Goal: Answer question/provide support: Share knowledge or assist other users

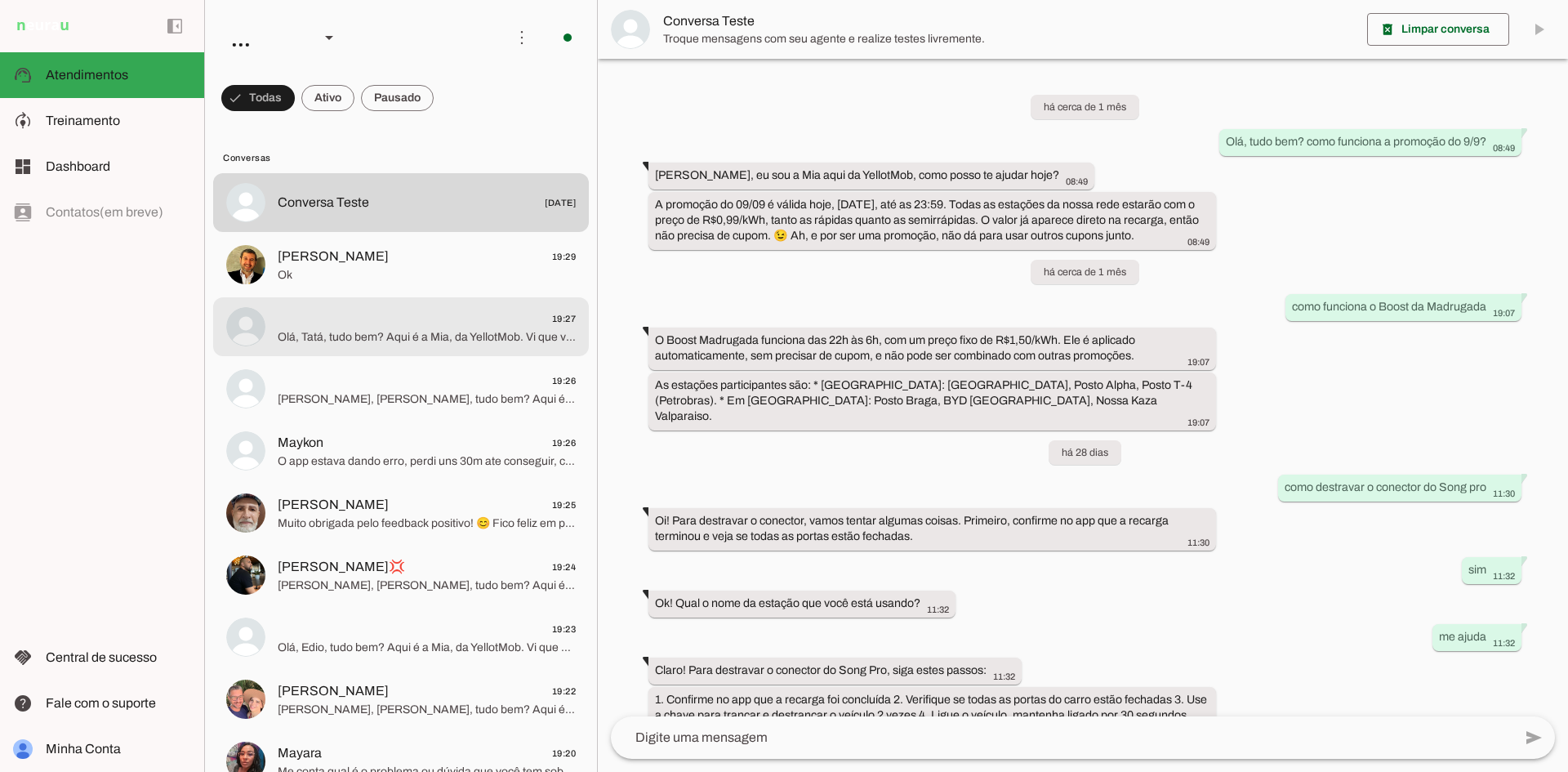
scroll to position [151, 0]
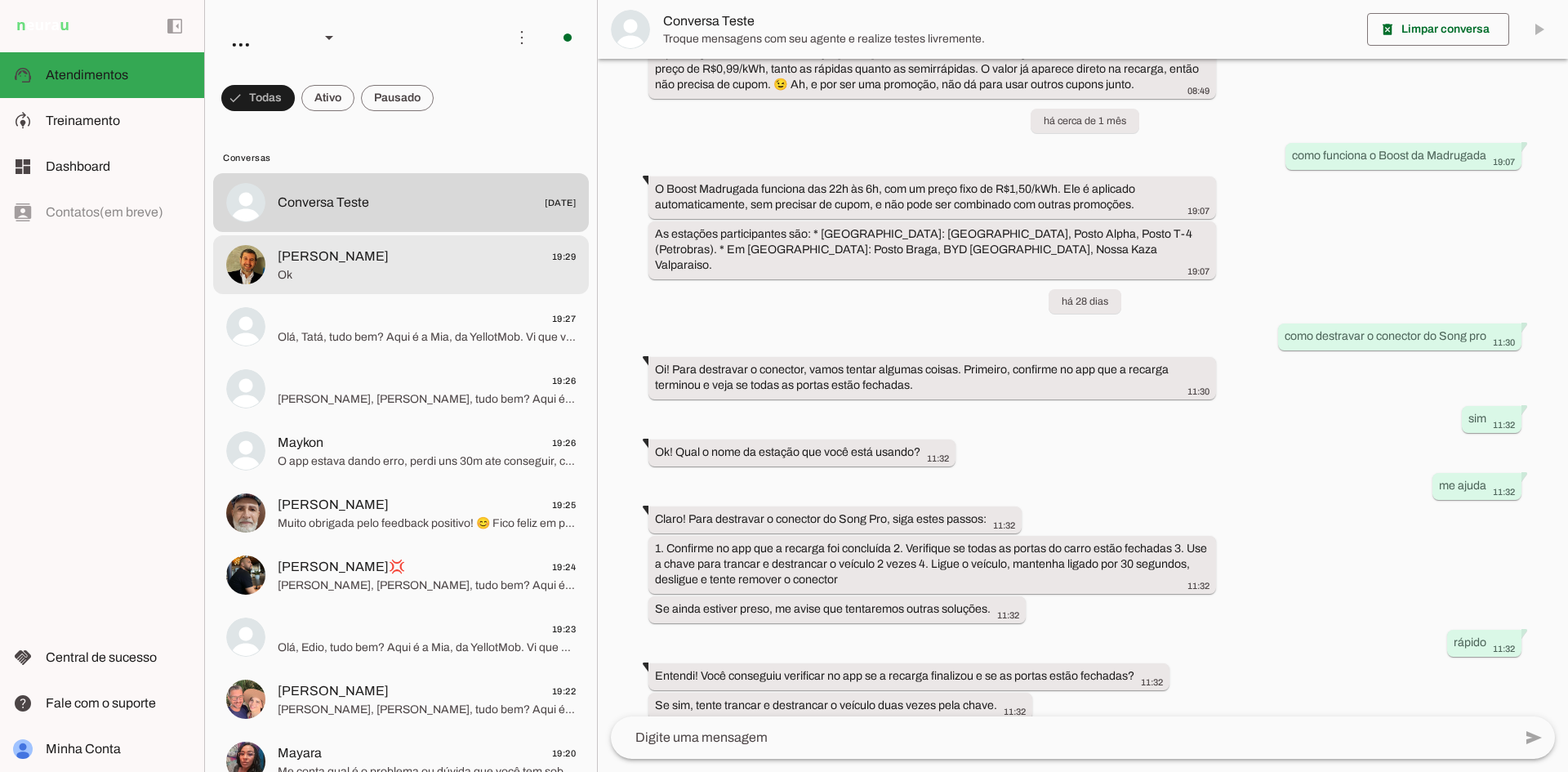
click at [420, 252] on span "[PERSON_NAME] 19:29" at bounding box center [426, 257] width 298 height 21
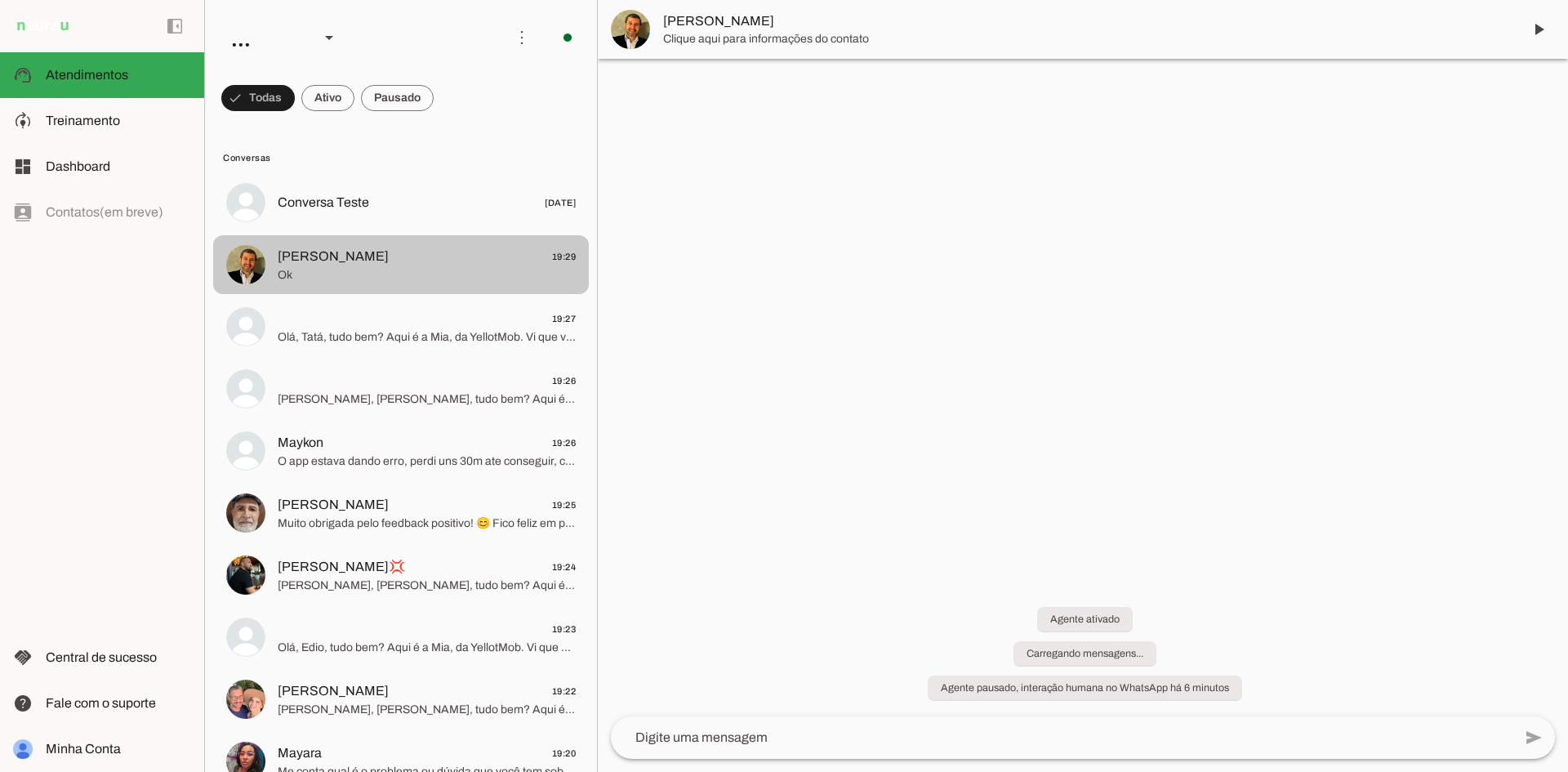
scroll to position [21, 0]
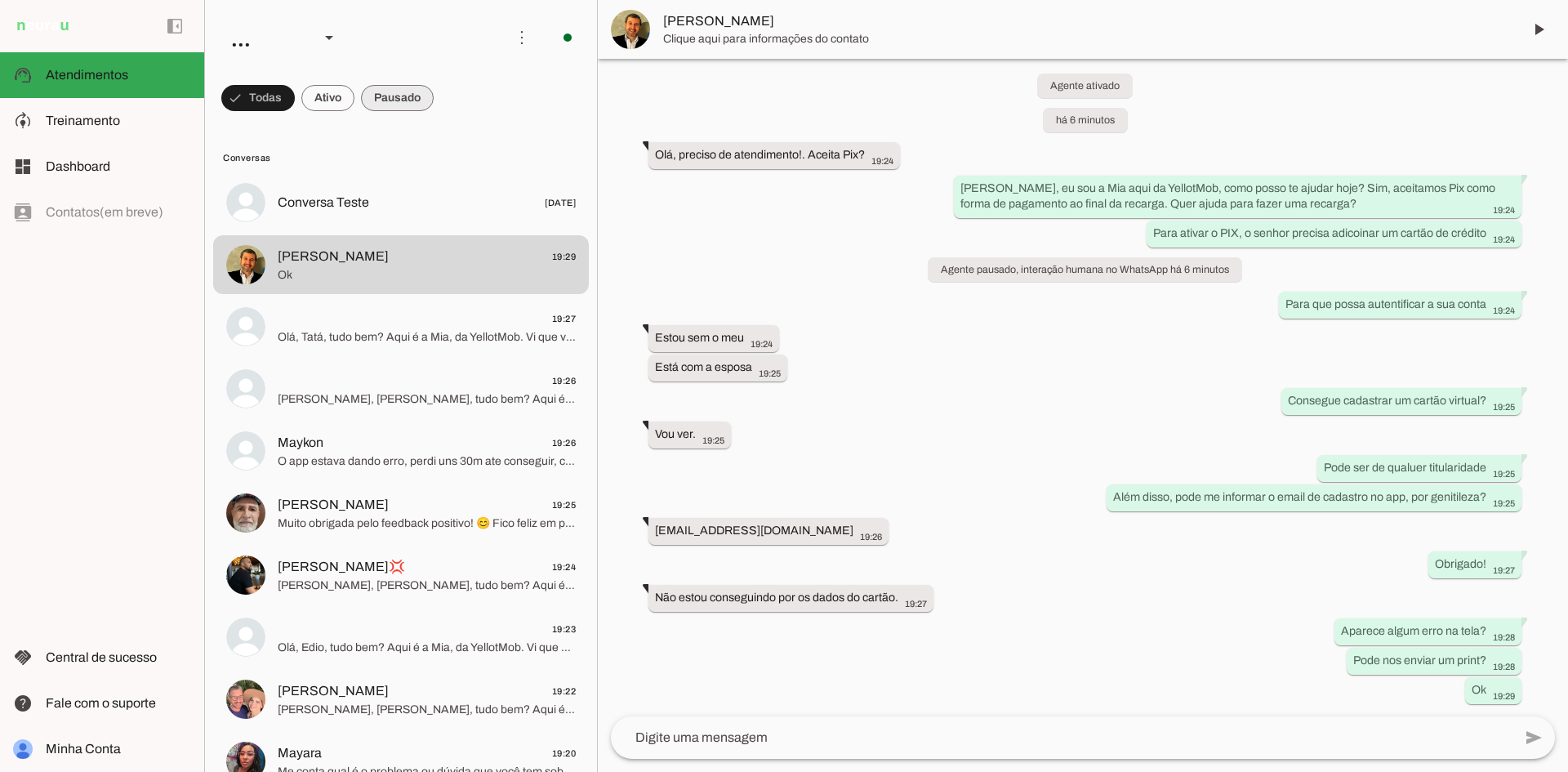
click at [403, 99] on span at bounding box center [396, 98] width 72 height 39
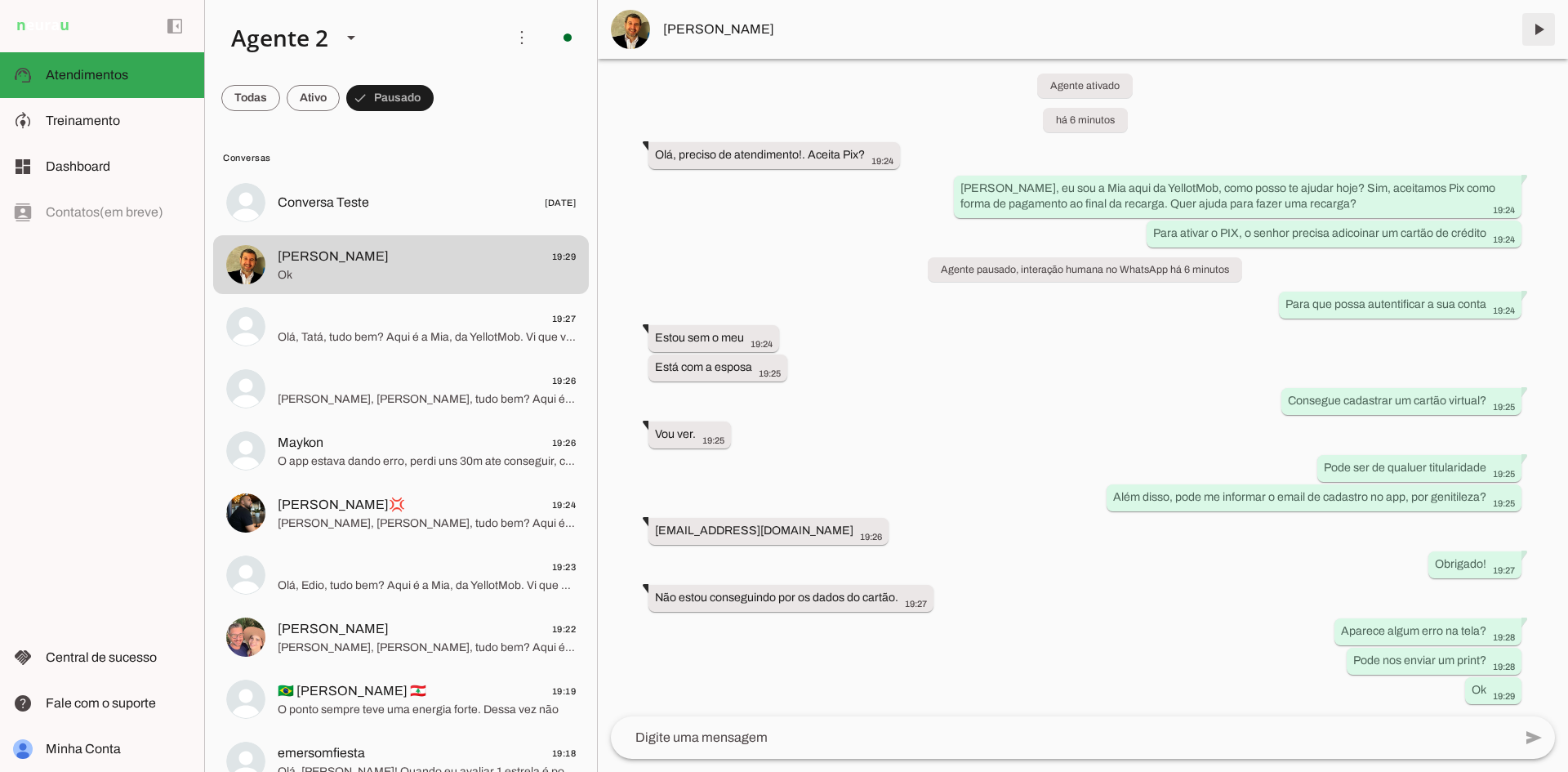
click at [1550, 21] on span at bounding box center [1538, 30] width 39 height 39
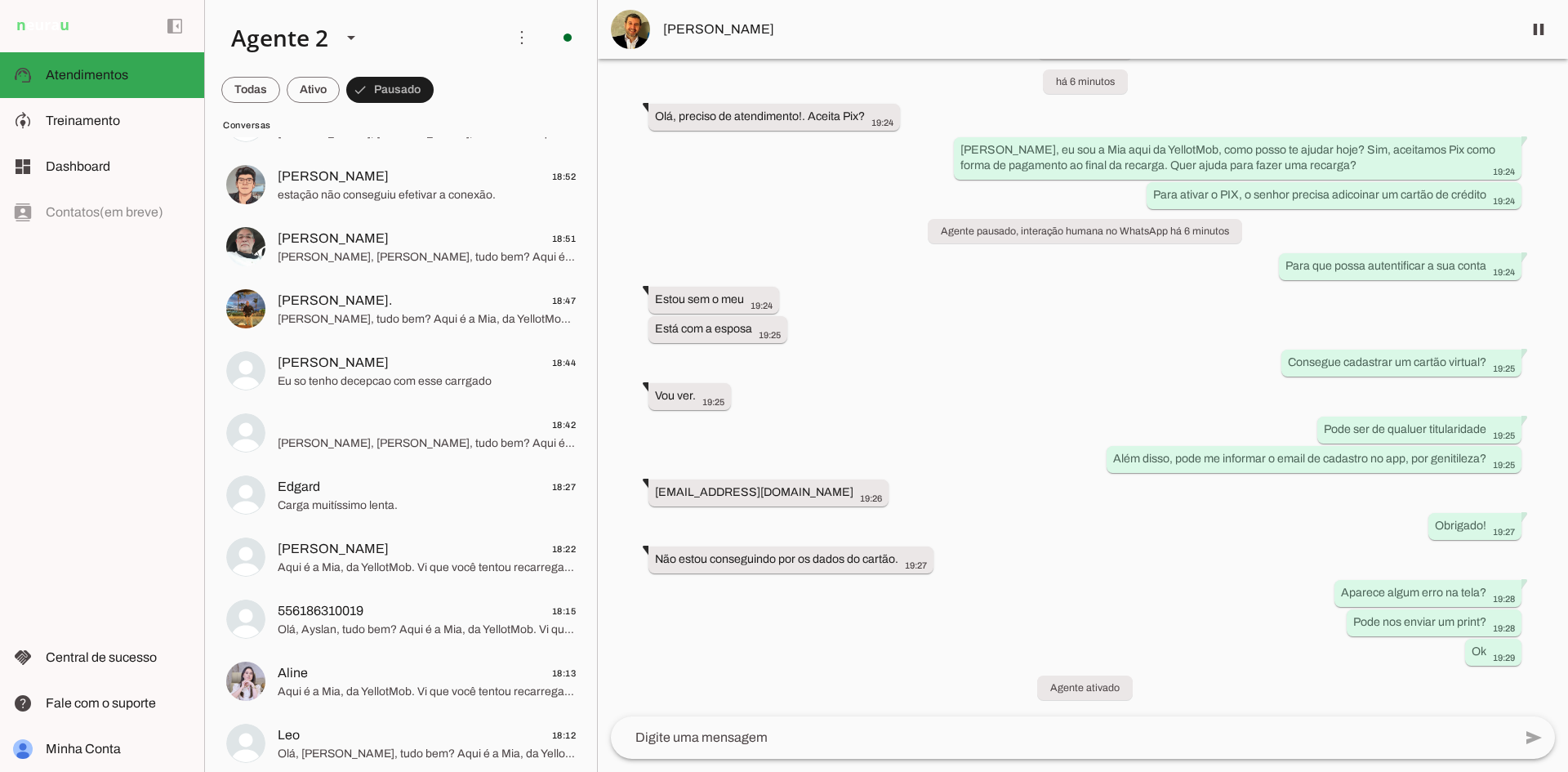
scroll to position [1766, 0]
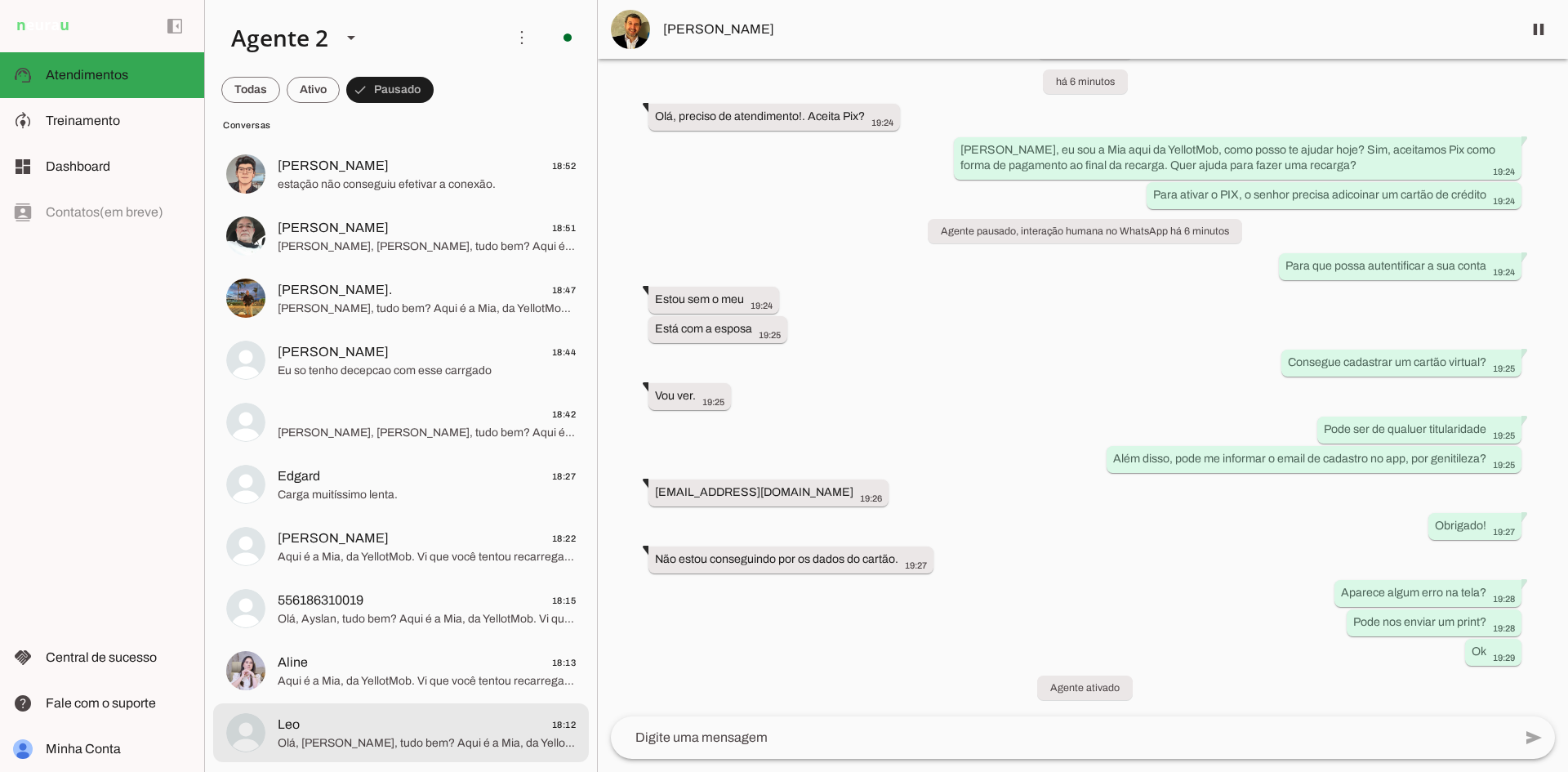
click at [393, 734] on span "Leo 18:12" at bounding box center [426, 725] width 298 height 21
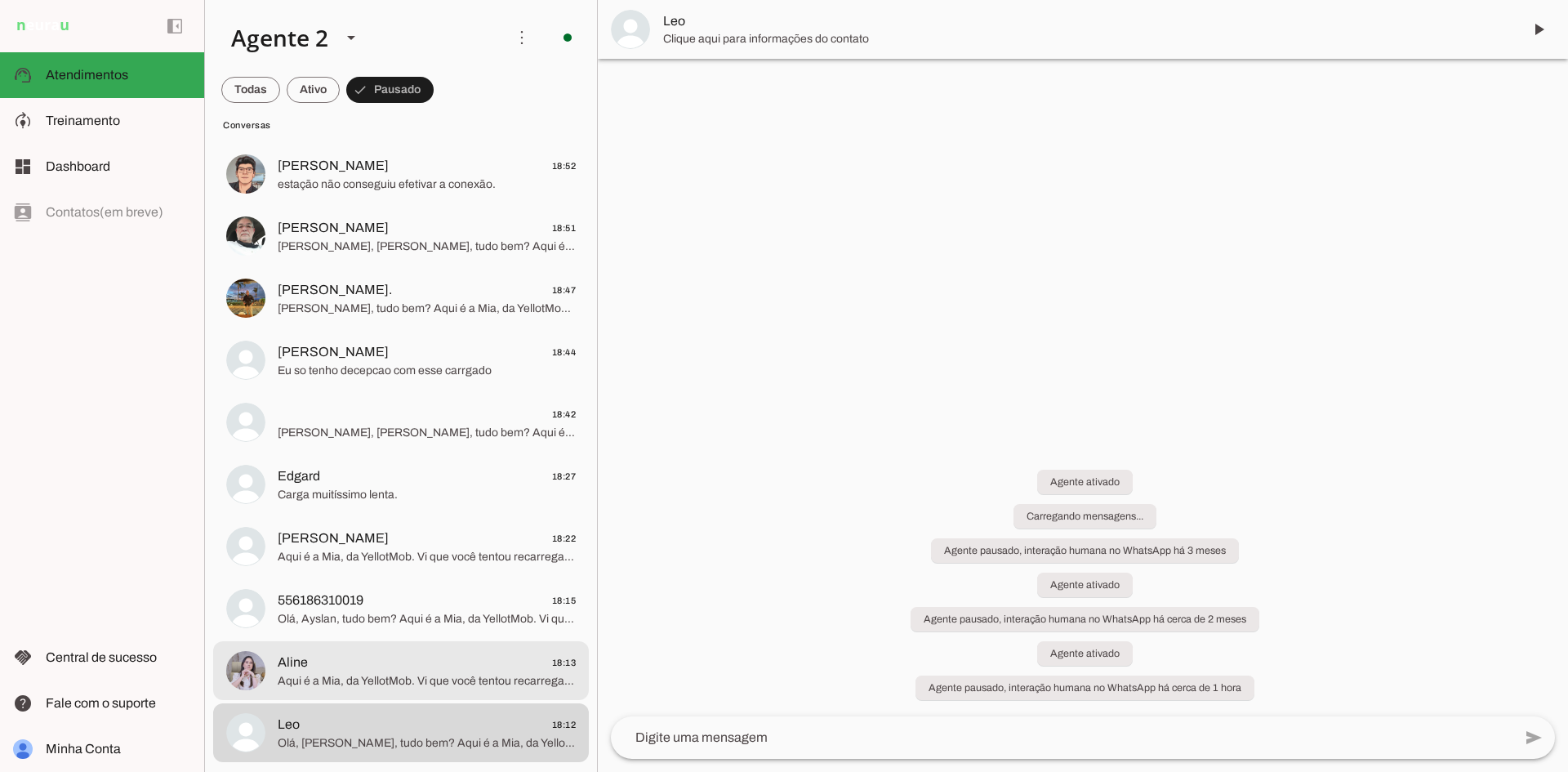
click at [399, 674] on span "Aqui é a Mia, da YellotMob. Vi que você tentou recarregar conosco no ponto de r…" at bounding box center [426, 681] width 298 height 16
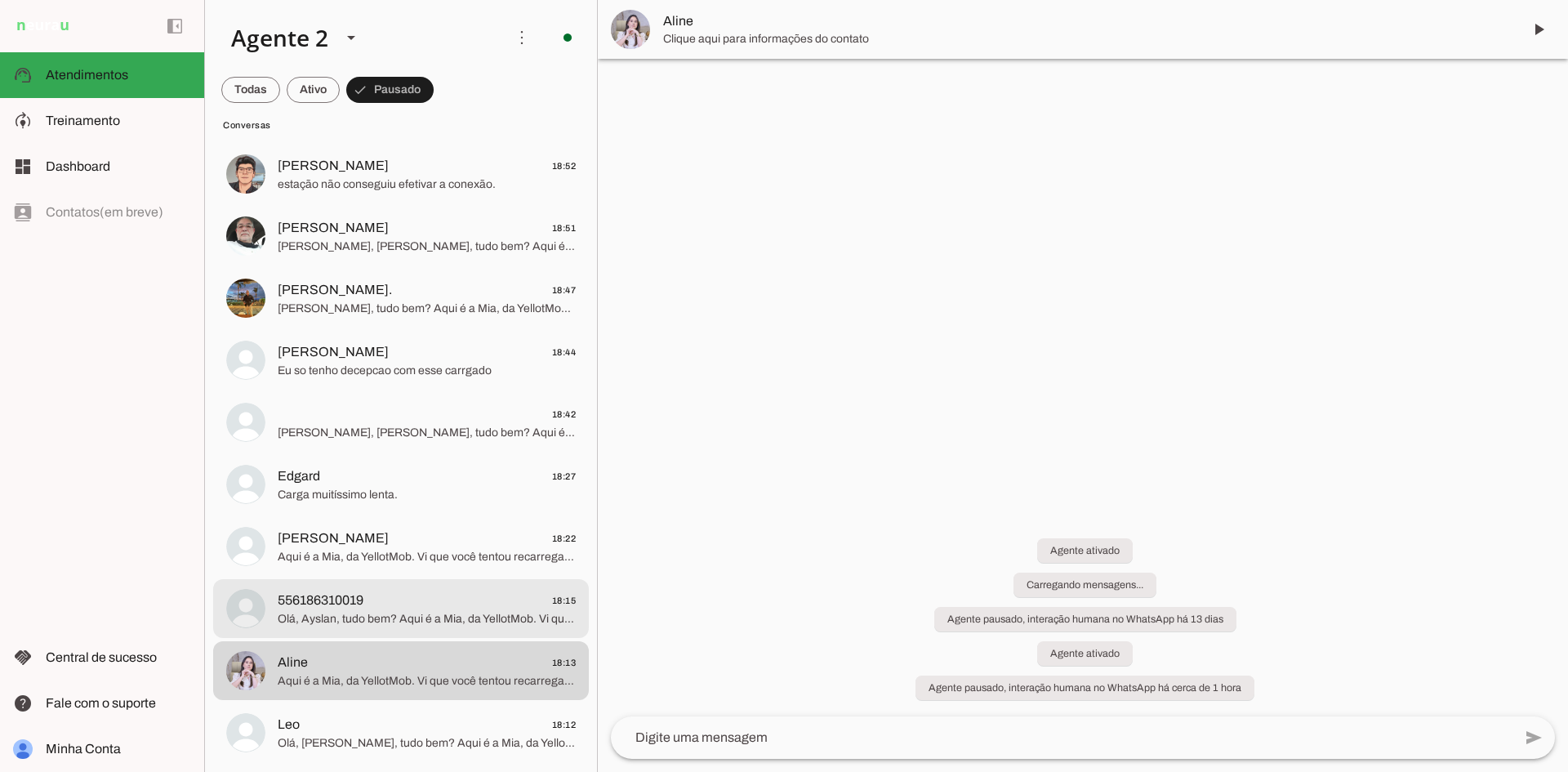
click at [362, 596] on span "556186310019" at bounding box center [320, 600] width 86 height 20
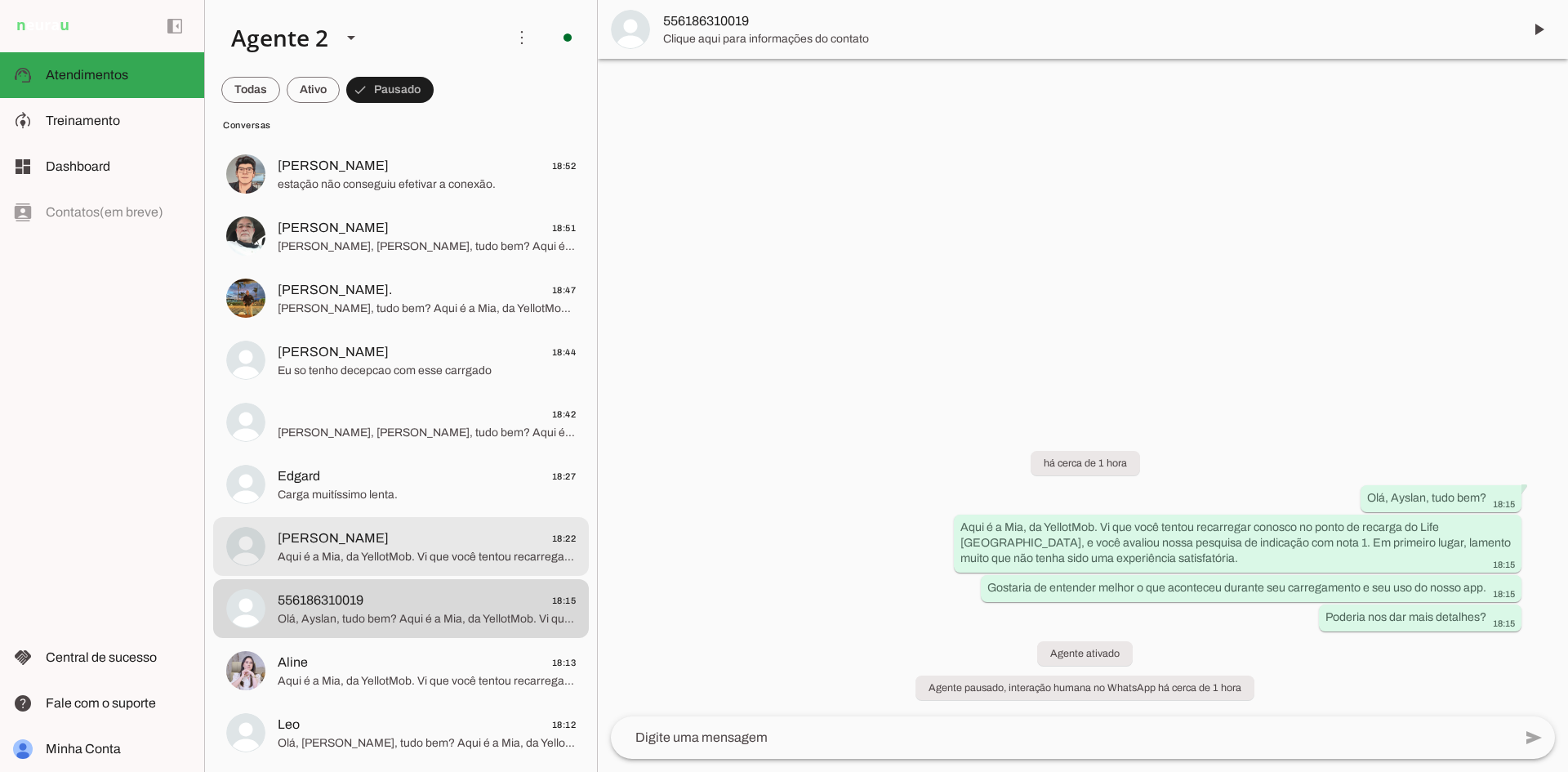
click at [361, 542] on span "[PERSON_NAME] 18:22" at bounding box center [426, 539] width 298 height 21
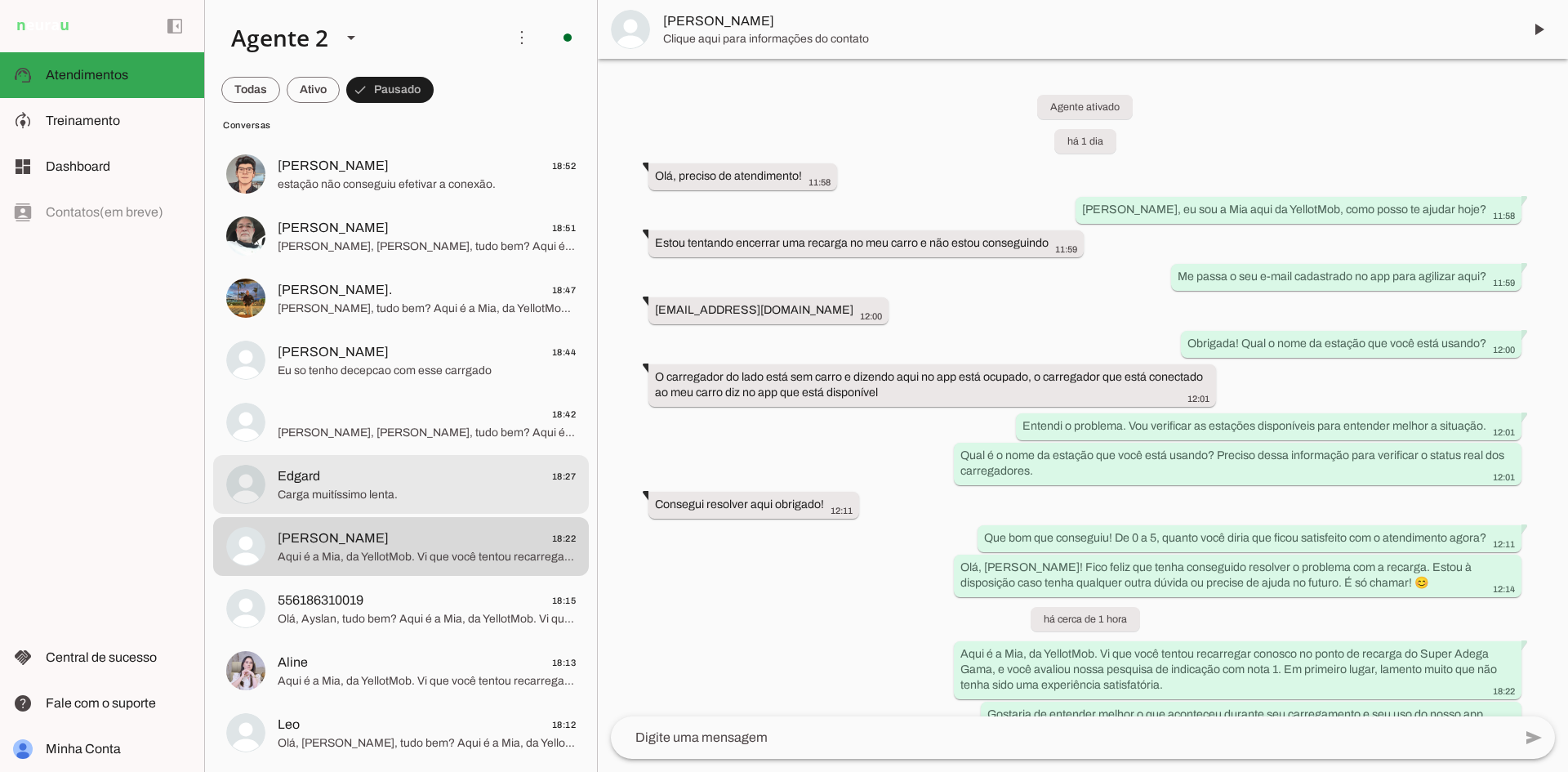
scroll to position [92, 0]
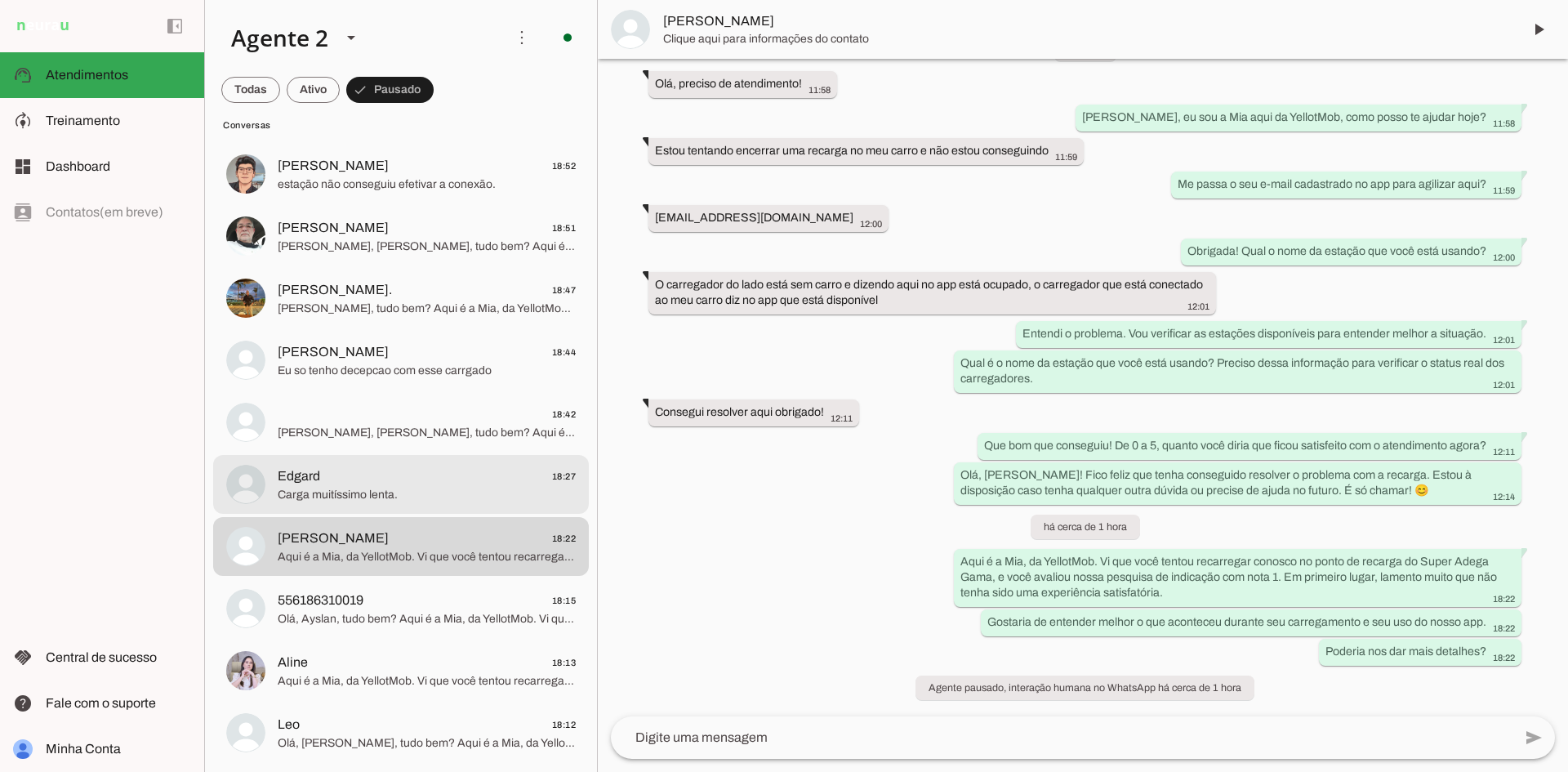
click at [354, 494] on span "Carga muitíssimo lenta." at bounding box center [426, 495] width 298 height 16
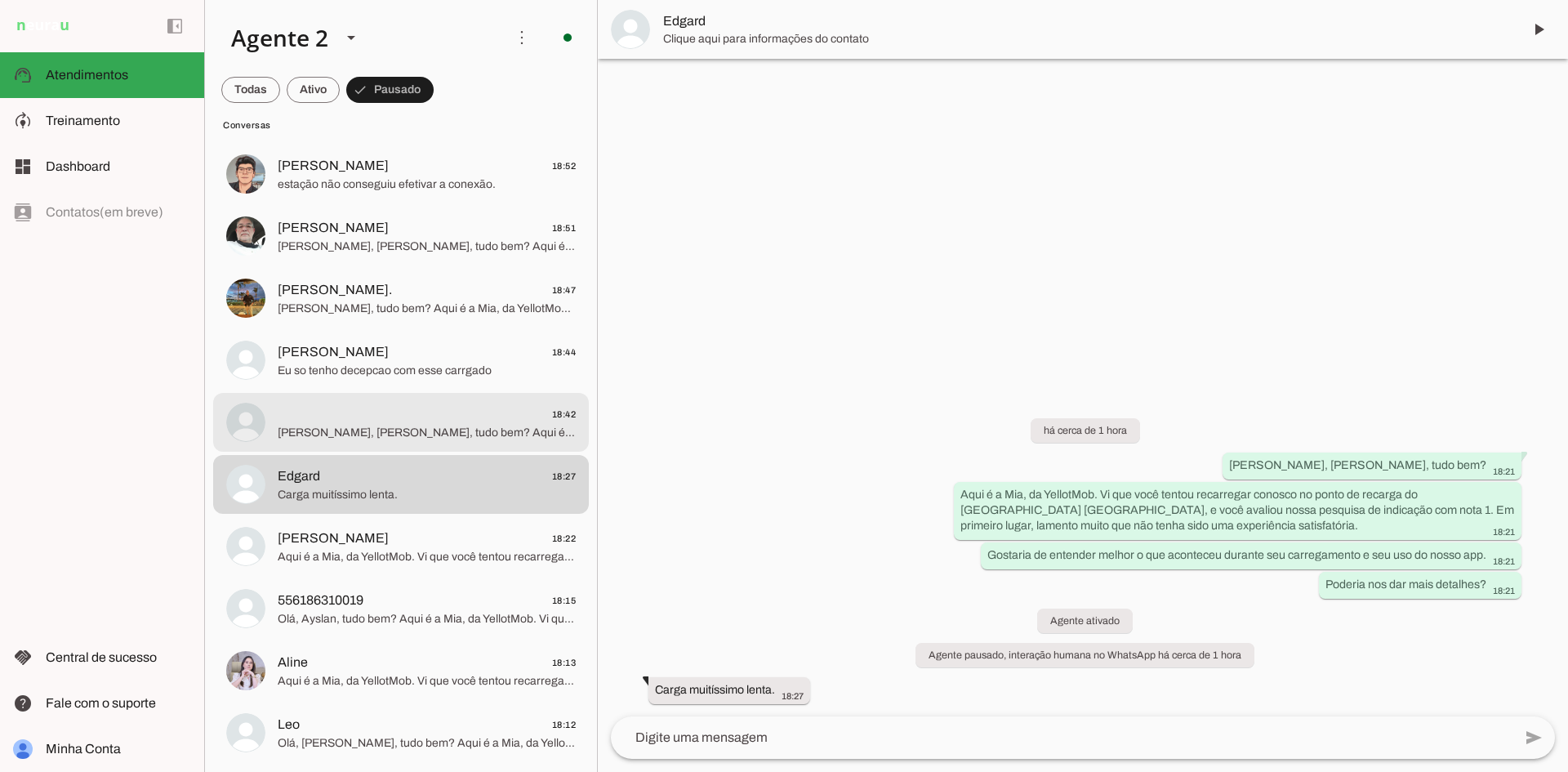
click at [357, 416] on span "18:42" at bounding box center [426, 414] width 298 height 21
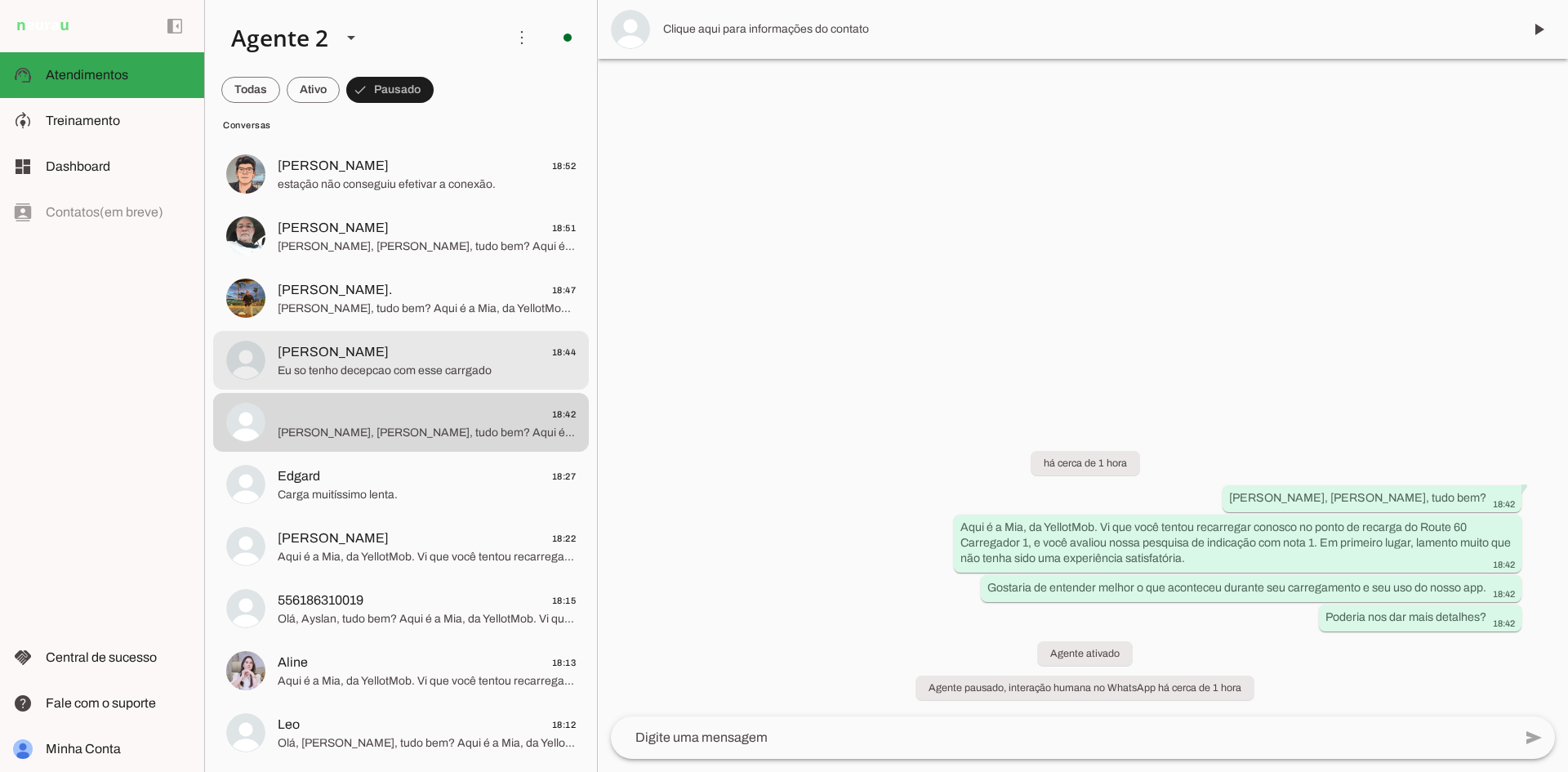
click at [357, 371] on span "Eu so tenho decepcao com esse carrgado" at bounding box center [426, 370] width 298 height 16
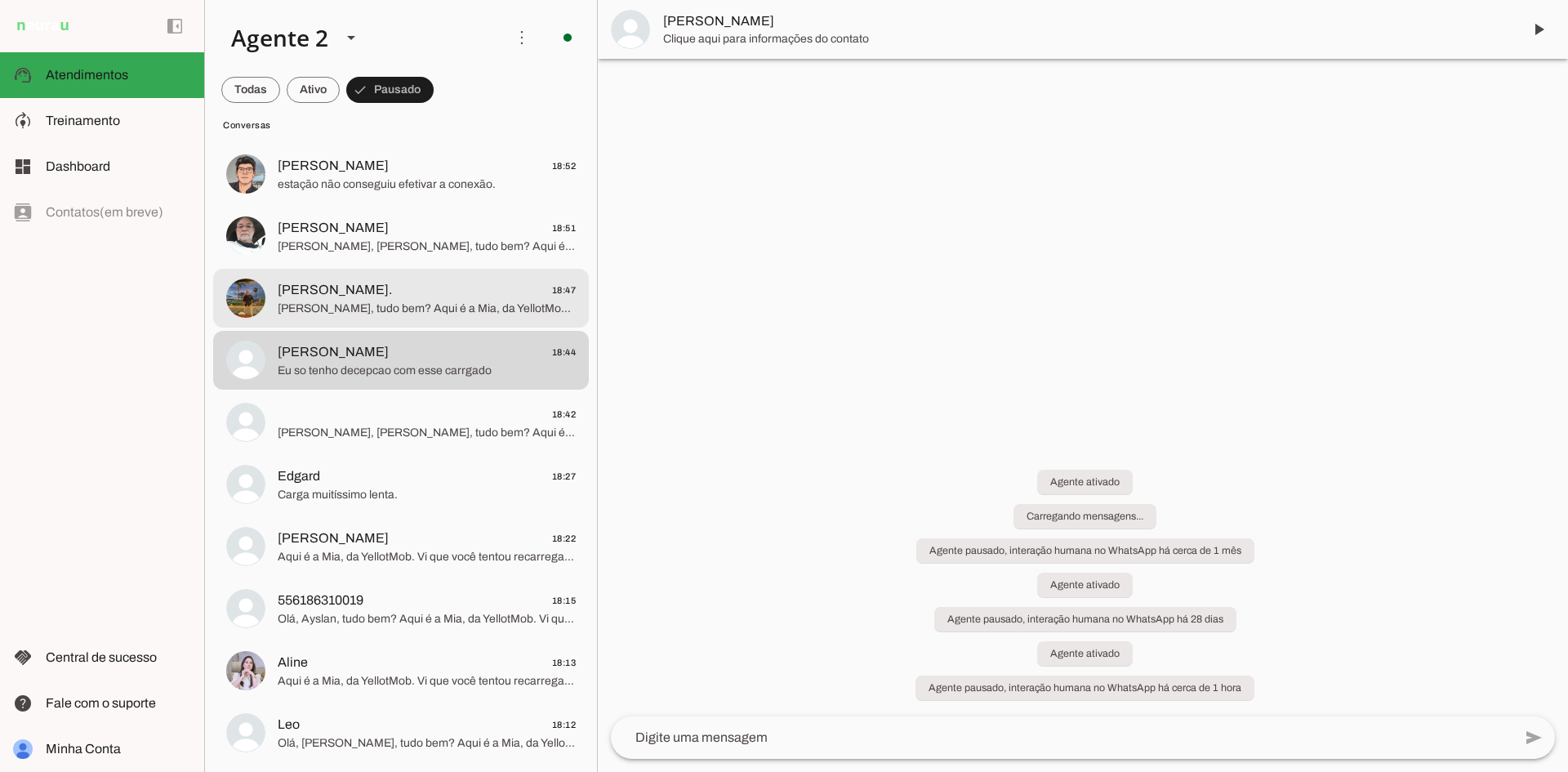
click at [376, 273] on md-item "[PERSON_NAME]. 18:47 [PERSON_NAME], tudo bem? Aqui é a Mia, da YellotMob. Vi qu…" at bounding box center [401, 298] width 376 height 59
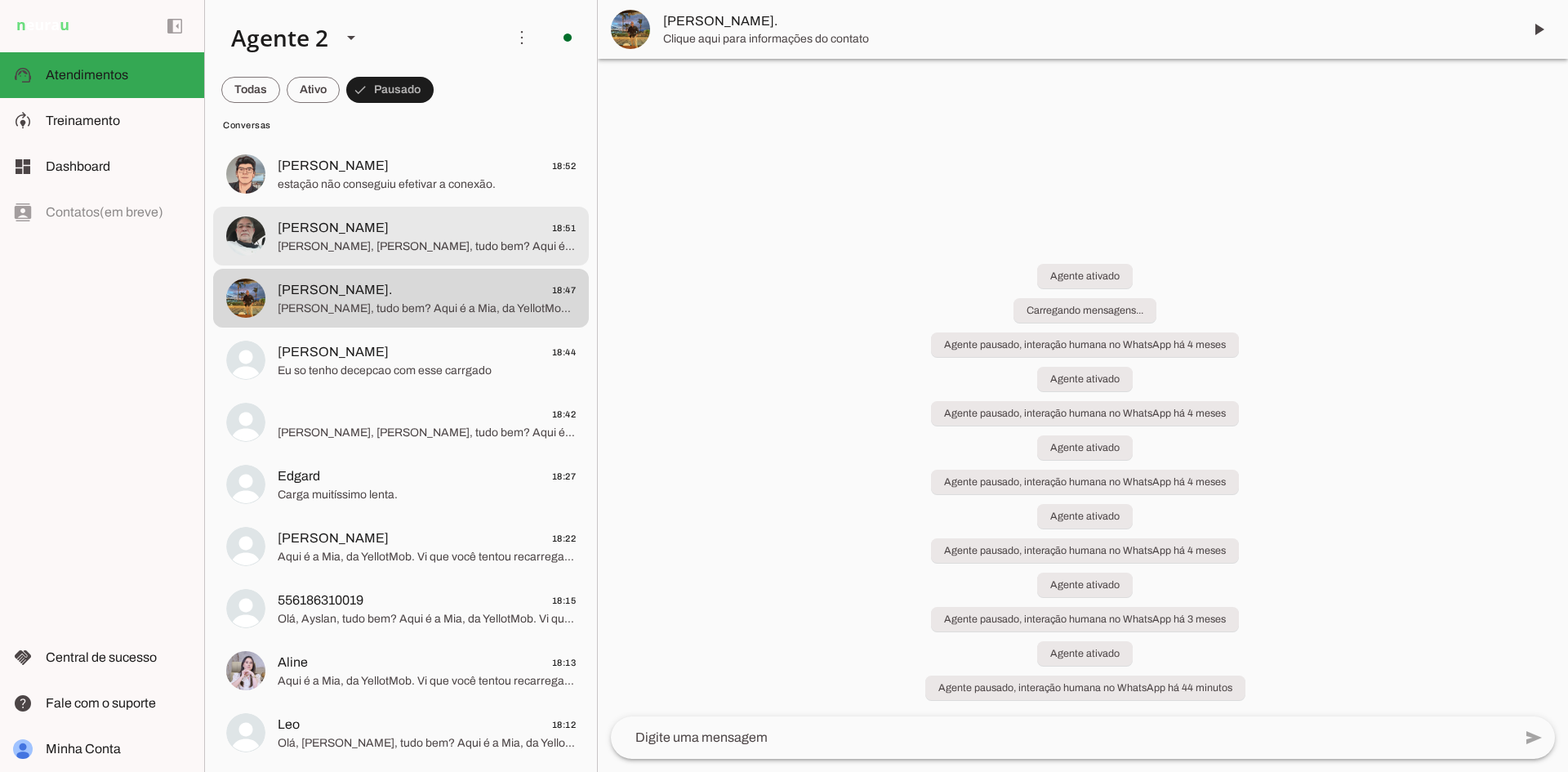
click at [386, 228] on span "[PERSON_NAME] 18:51" at bounding box center [426, 228] width 298 height 21
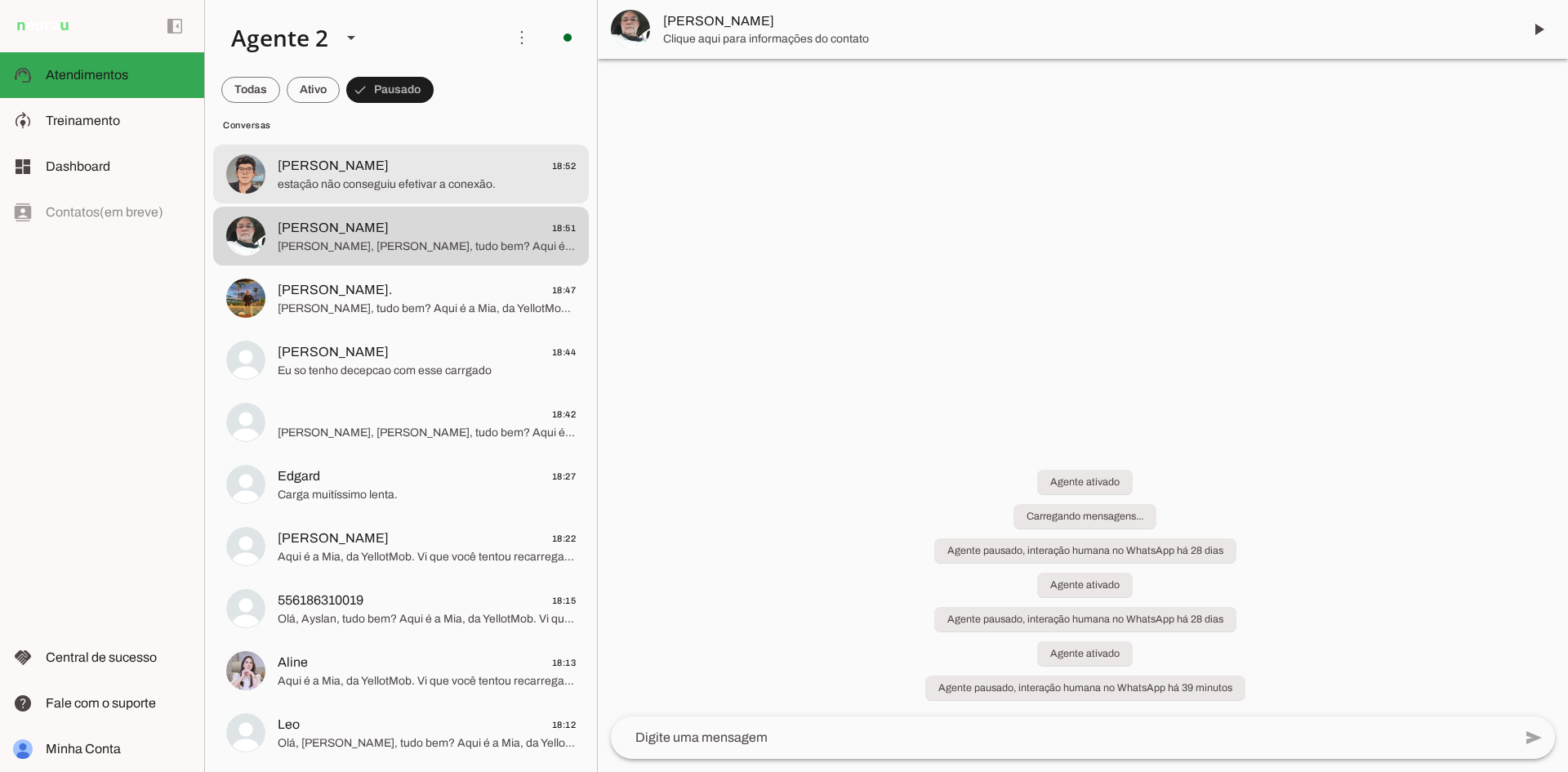
click at [394, 156] on span "[PERSON_NAME] 18:52" at bounding box center [426, 165] width 298 height 21
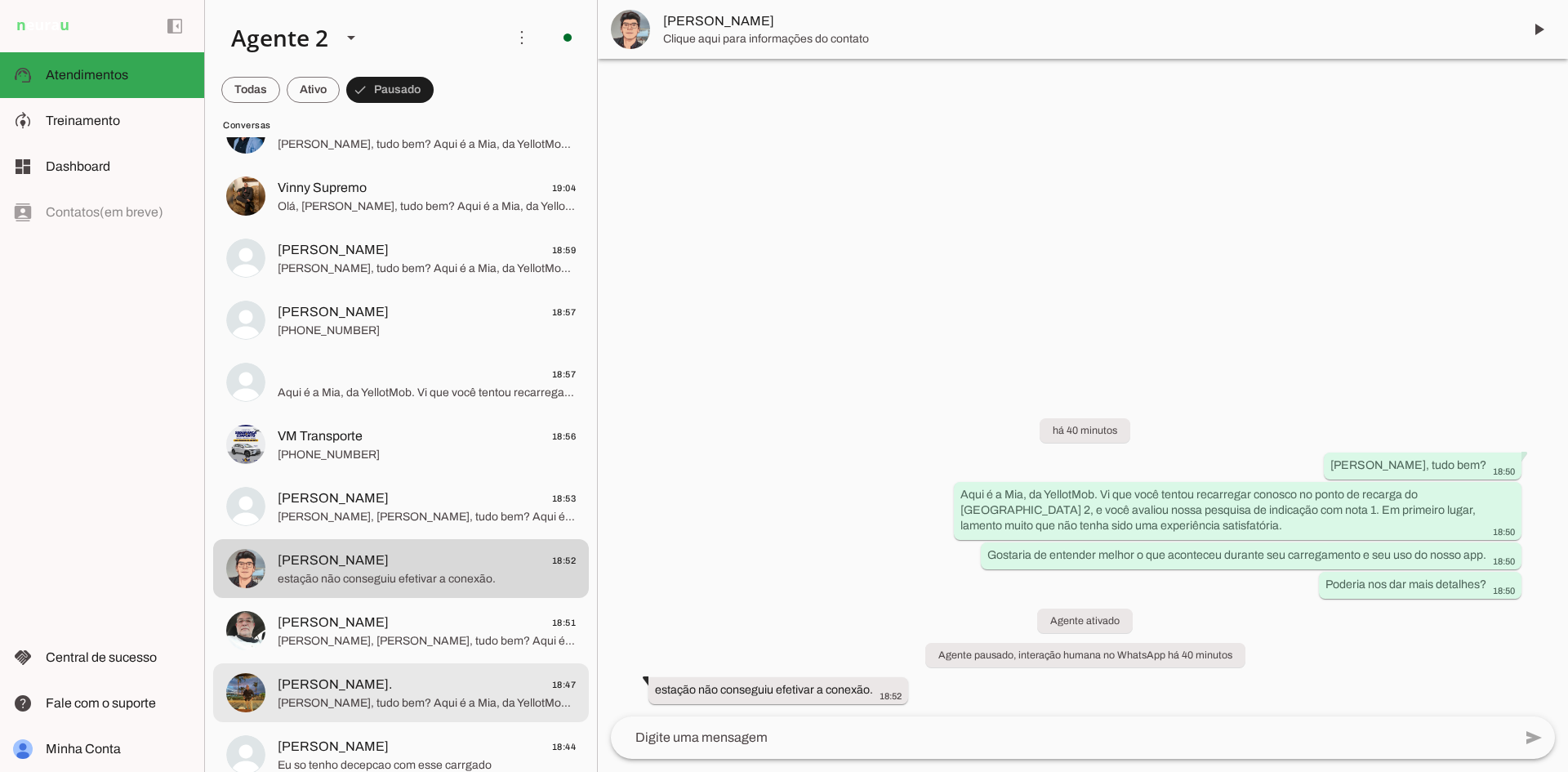
scroll to position [1358, 0]
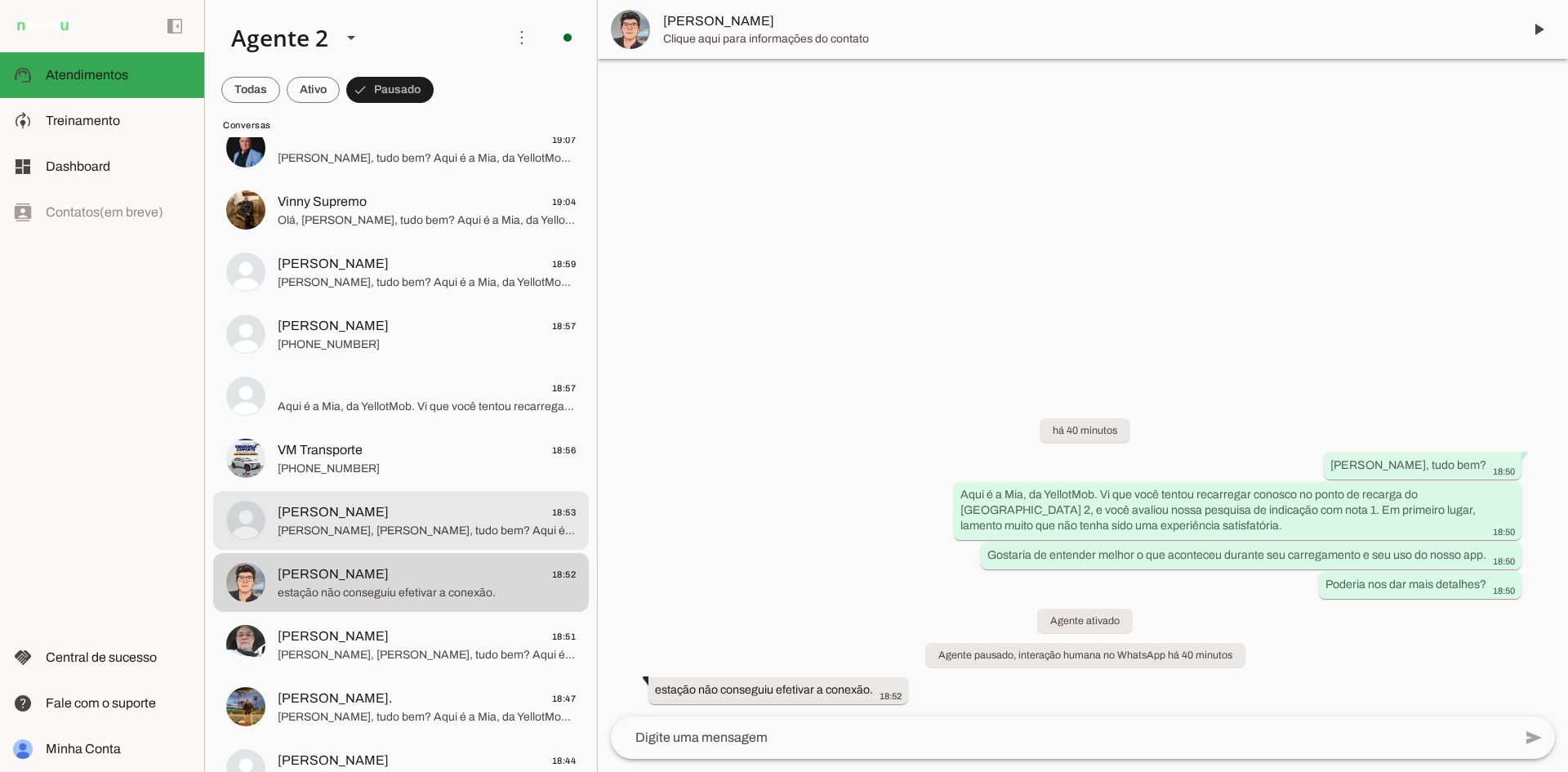
click at [422, 504] on span "[PERSON_NAME] 18:53" at bounding box center [426, 512] width 298 height 21
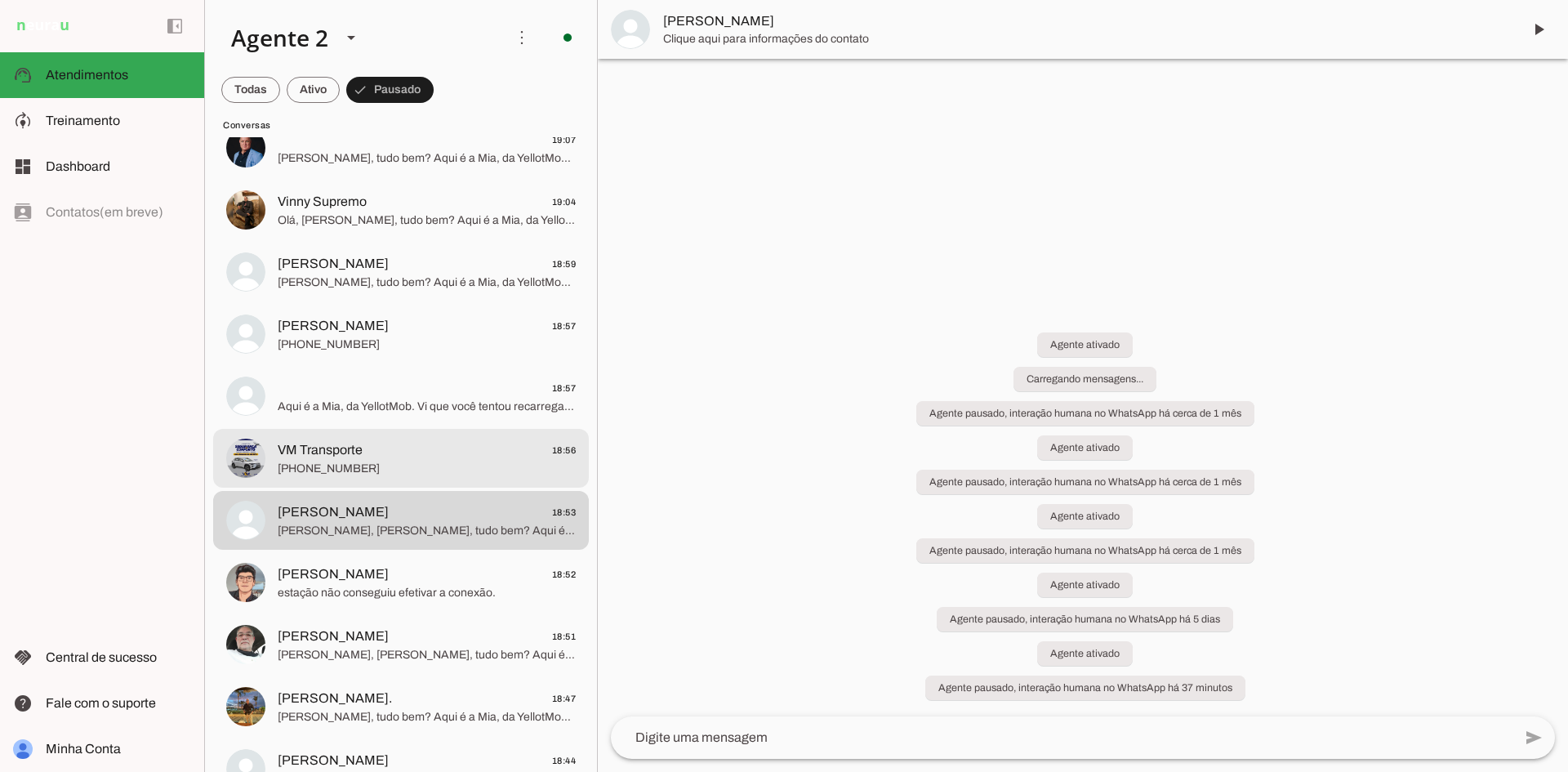
click at [417, 461] on span "[PHONE_NUMBER]" at bounding box center [426, 469] width 298 height 16
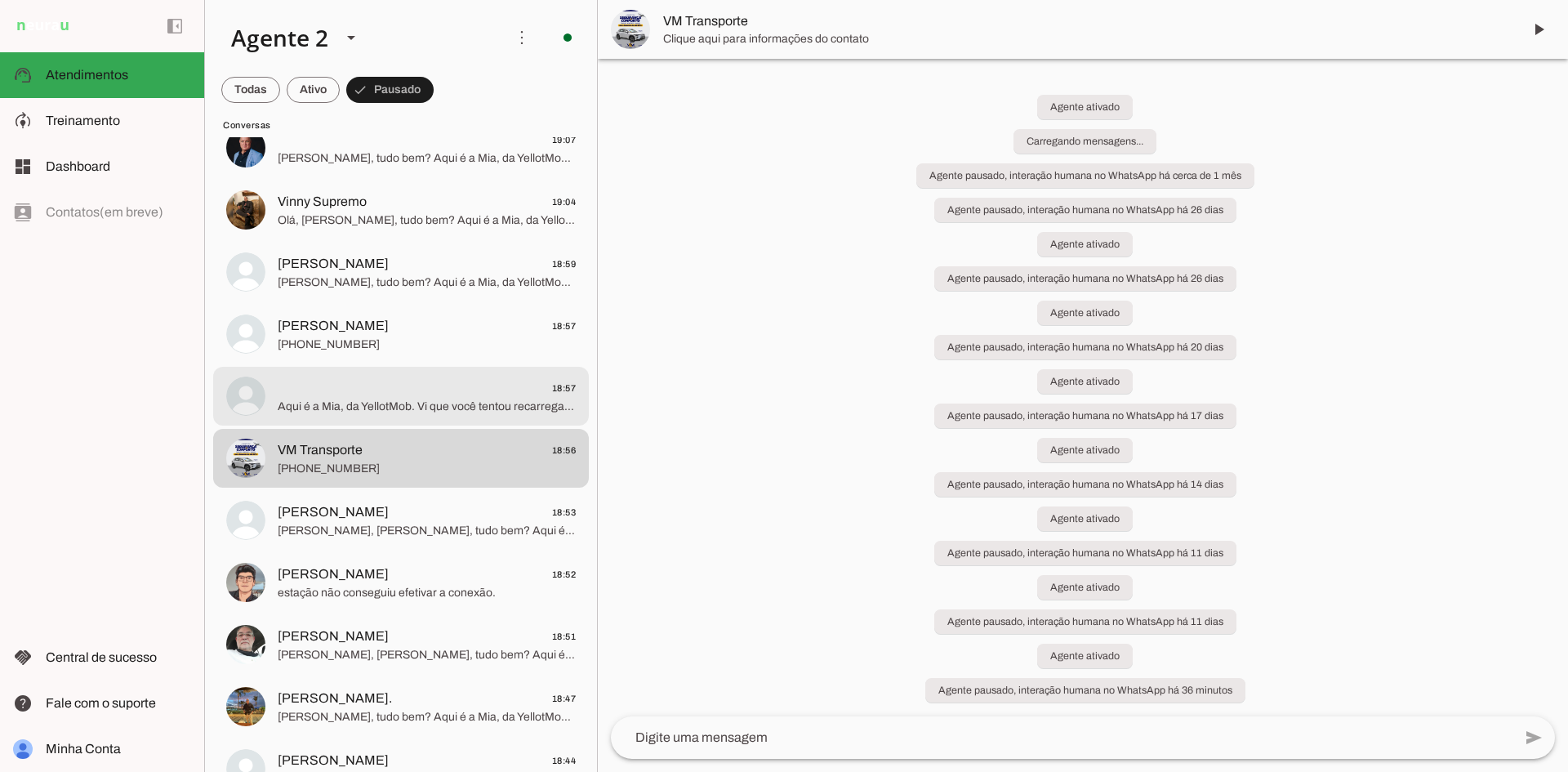
click at [399, 403] on span "Aqui é a Mia, da YellotMob. Vi que você tentou recarregar conosco no ponto de r…" at bounding box center [426, 406] width 298 height 16
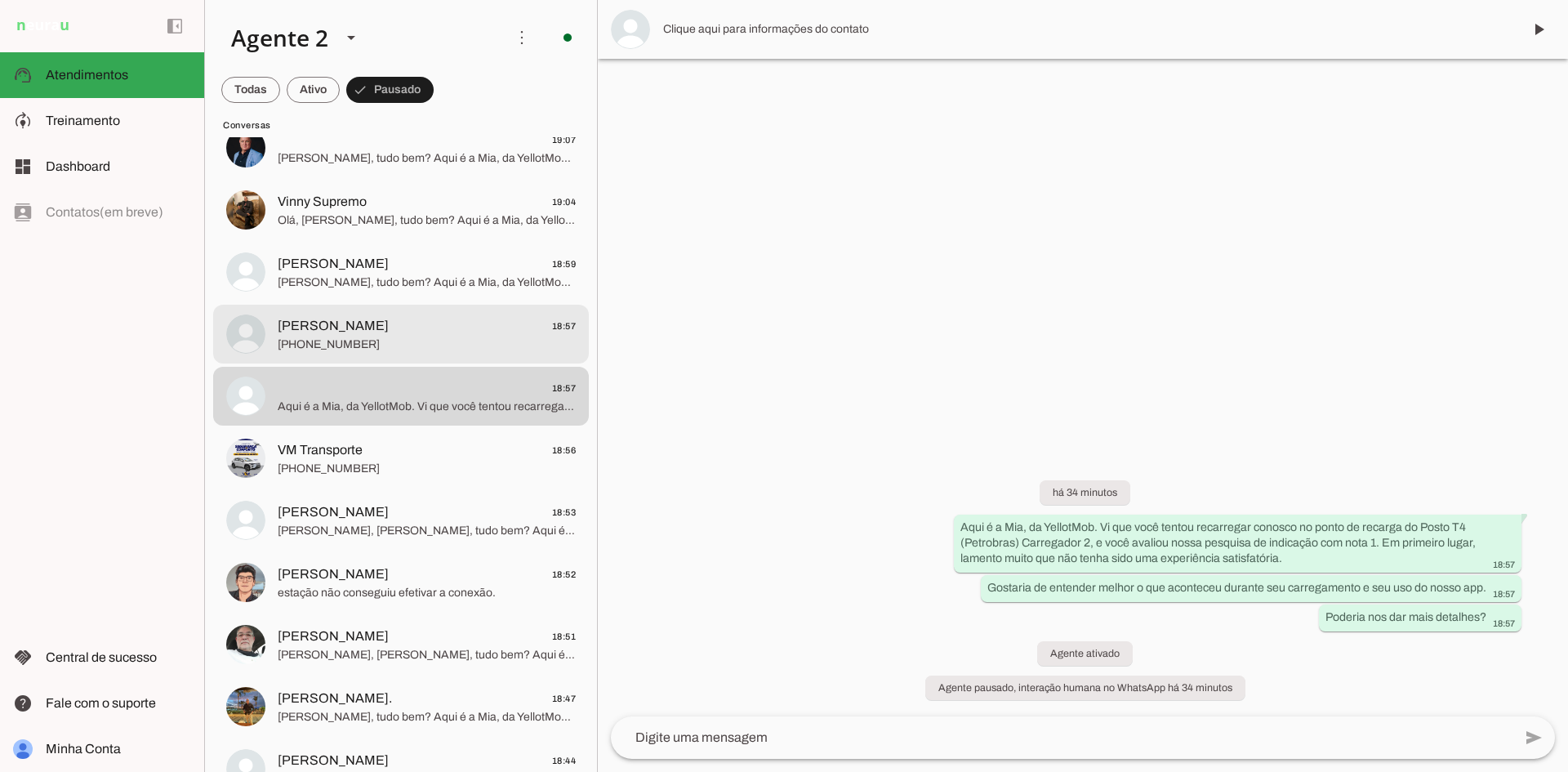
click at [389, 321] on span "[PERSON_NAME]" at bounding box center [333, 326] width 111 height 20
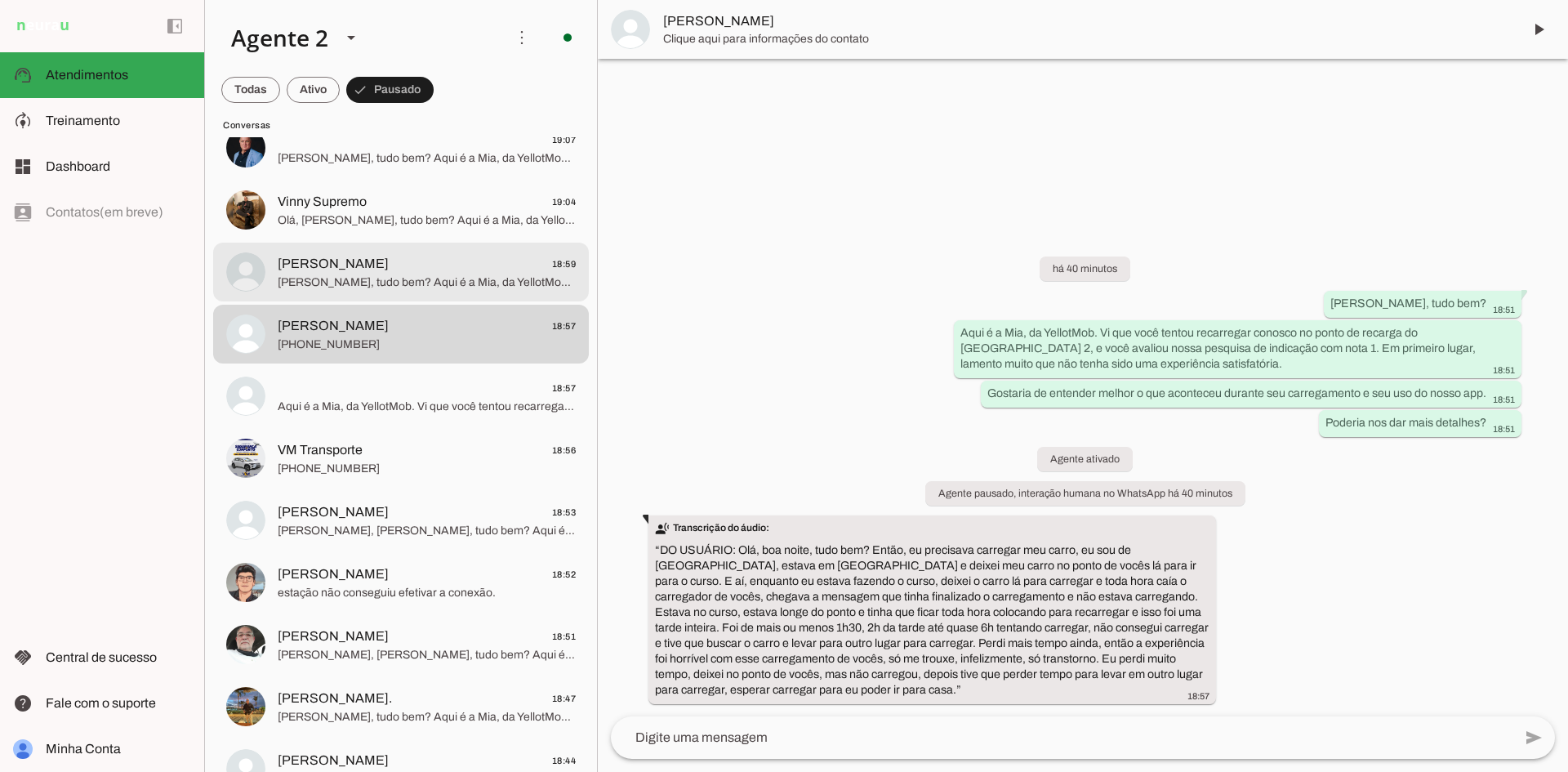
click at [398, 267] on span "[PERSON_NAME] 18:59" at bounding box center [426, 264] width 298 height 21
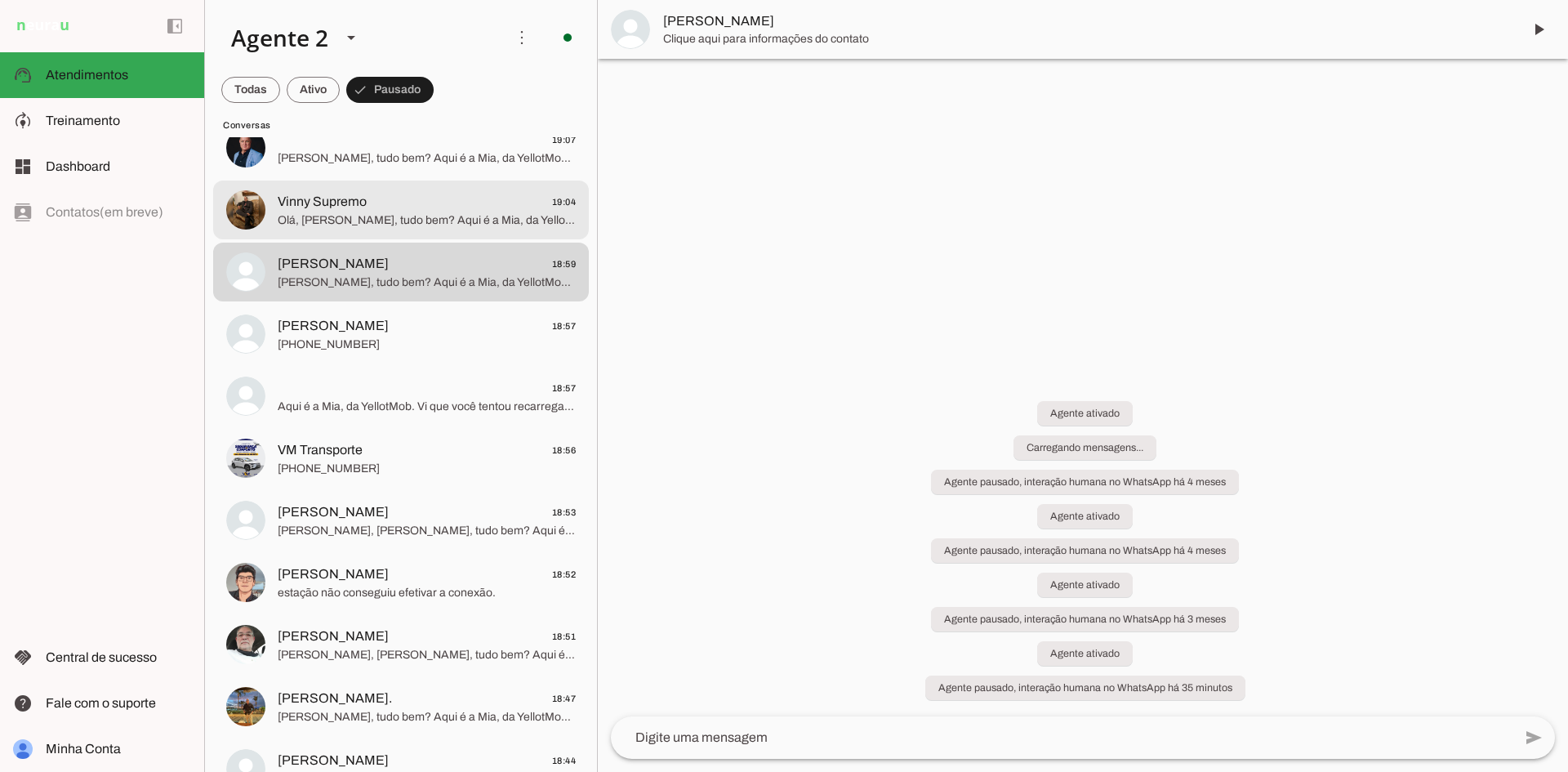
click at [397, 208] on span "Vinny Supremo 19:04" at bounding box center [426, 202] width 298 height 21
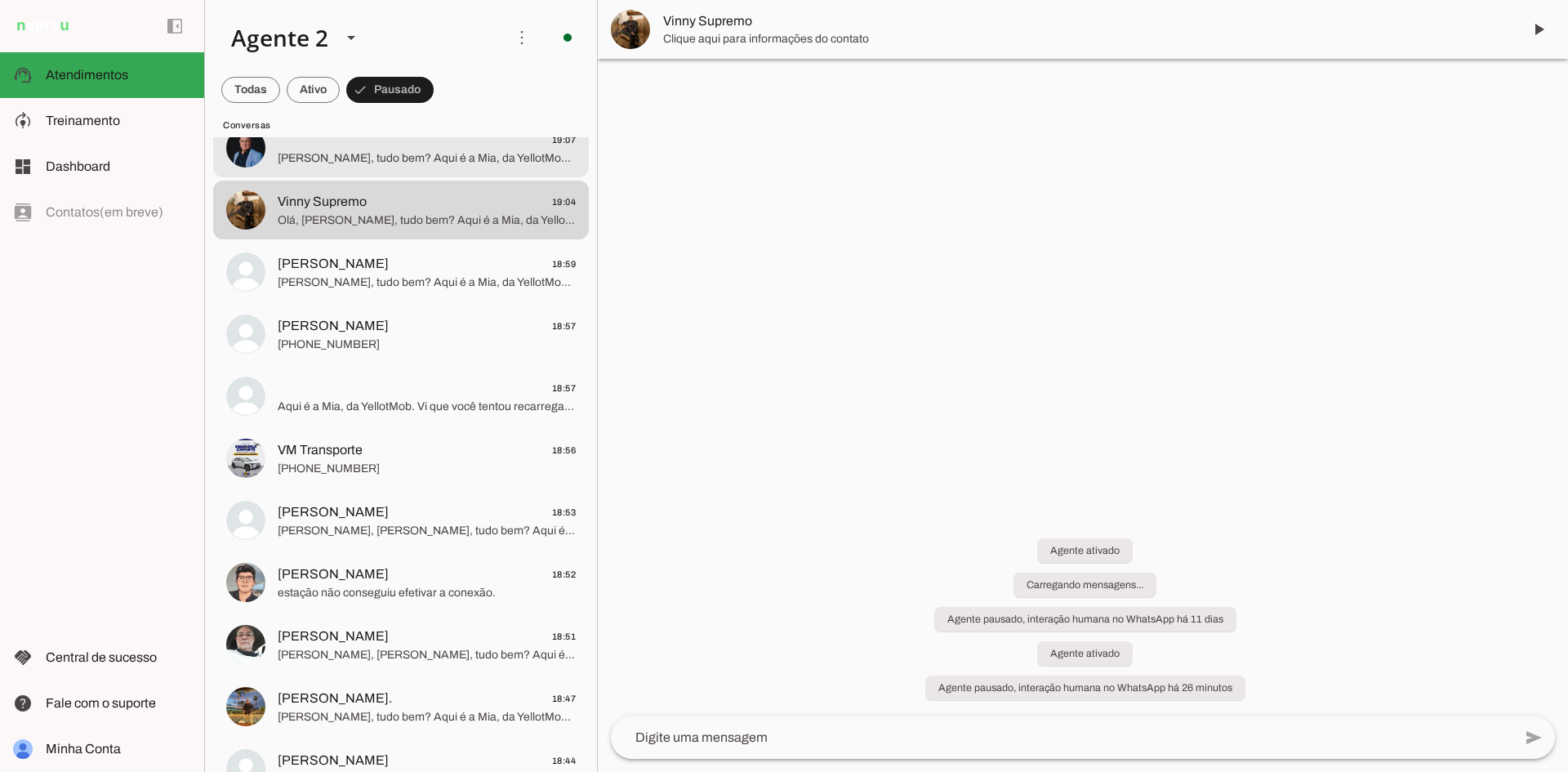
click at [393, 145] on span "19:07" at bounding box center [426, 140] width 298 height 21
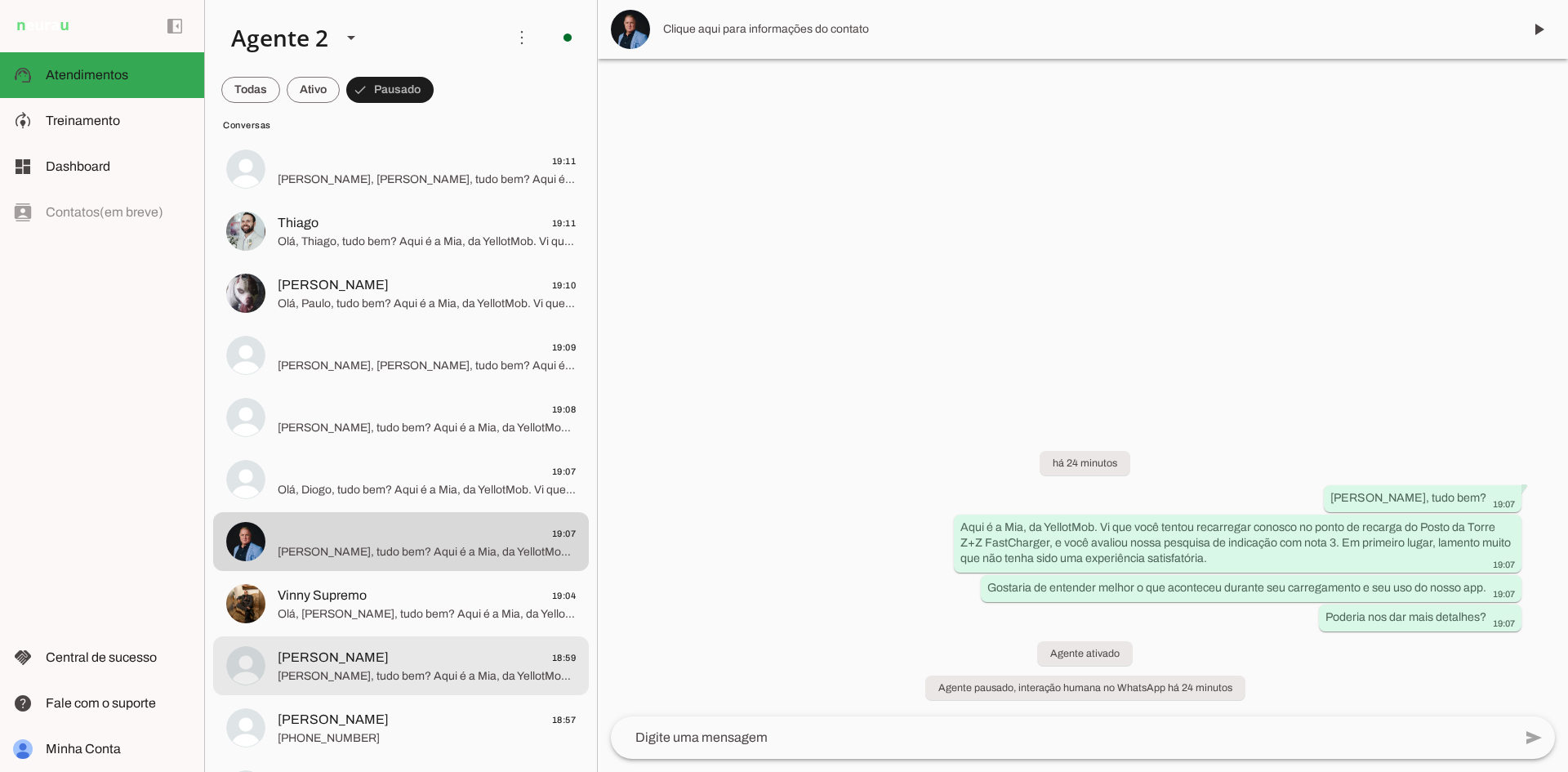
scroll to position [950, 0]
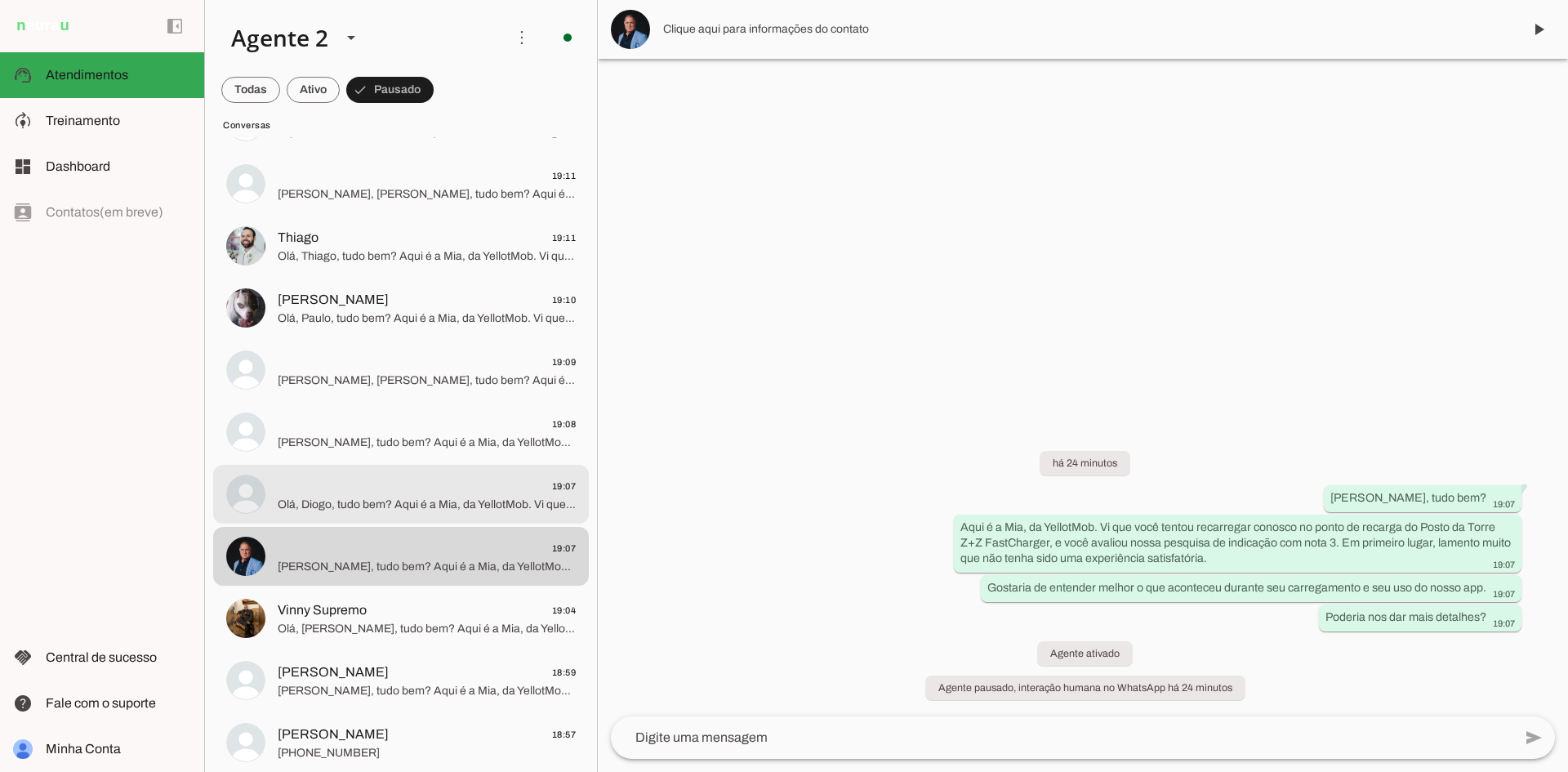
click at [352, 496] on span "Olá, Diogo, tudo bem? Aqui é a Mia, da YellotMob. Vi que você tentou recarregar…" at bounding box center [426, 505] width 298 height 16
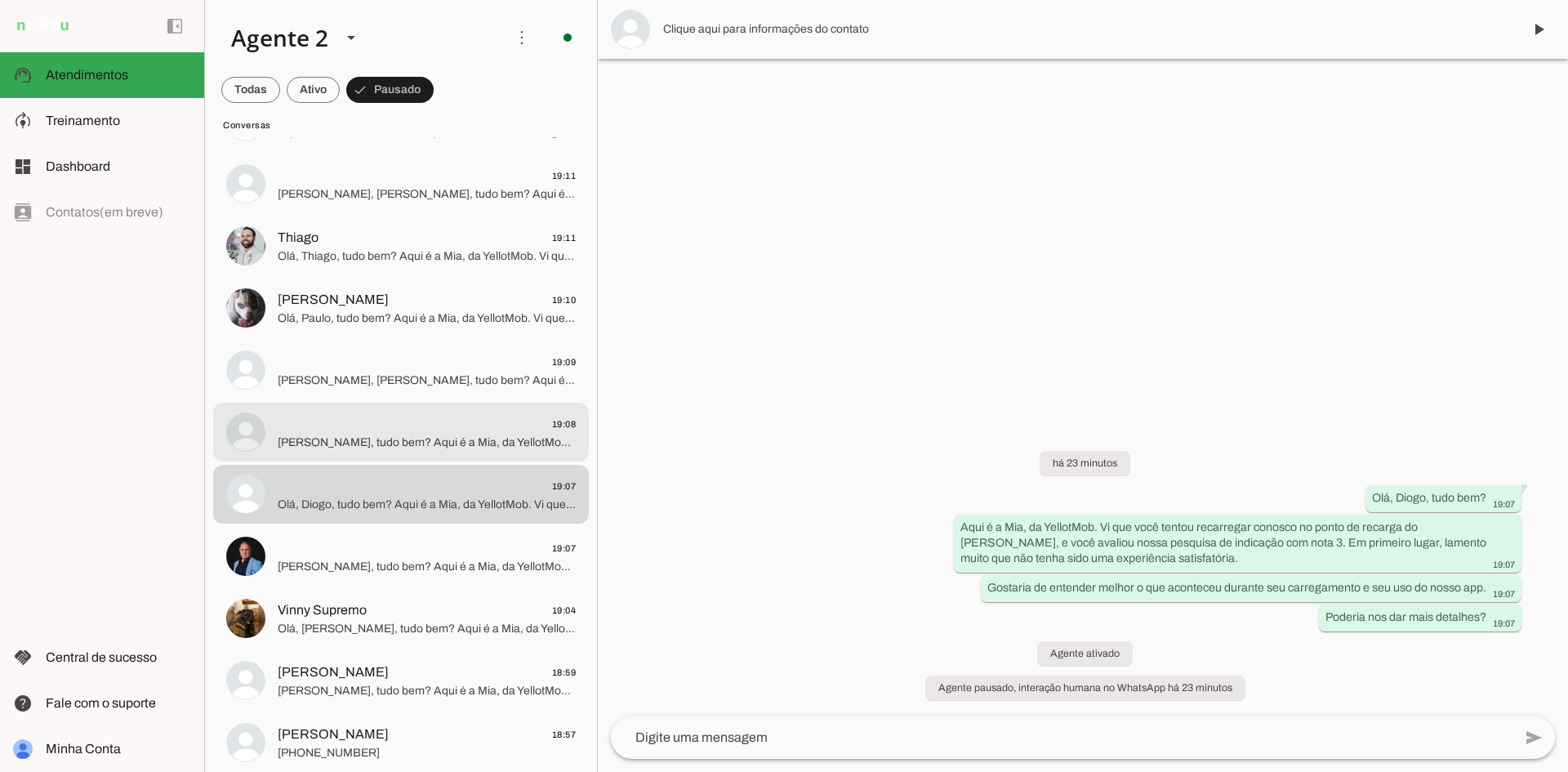
click at [360, 429] on span "19:08" at bounding box center [426, 424] width 298 height 21
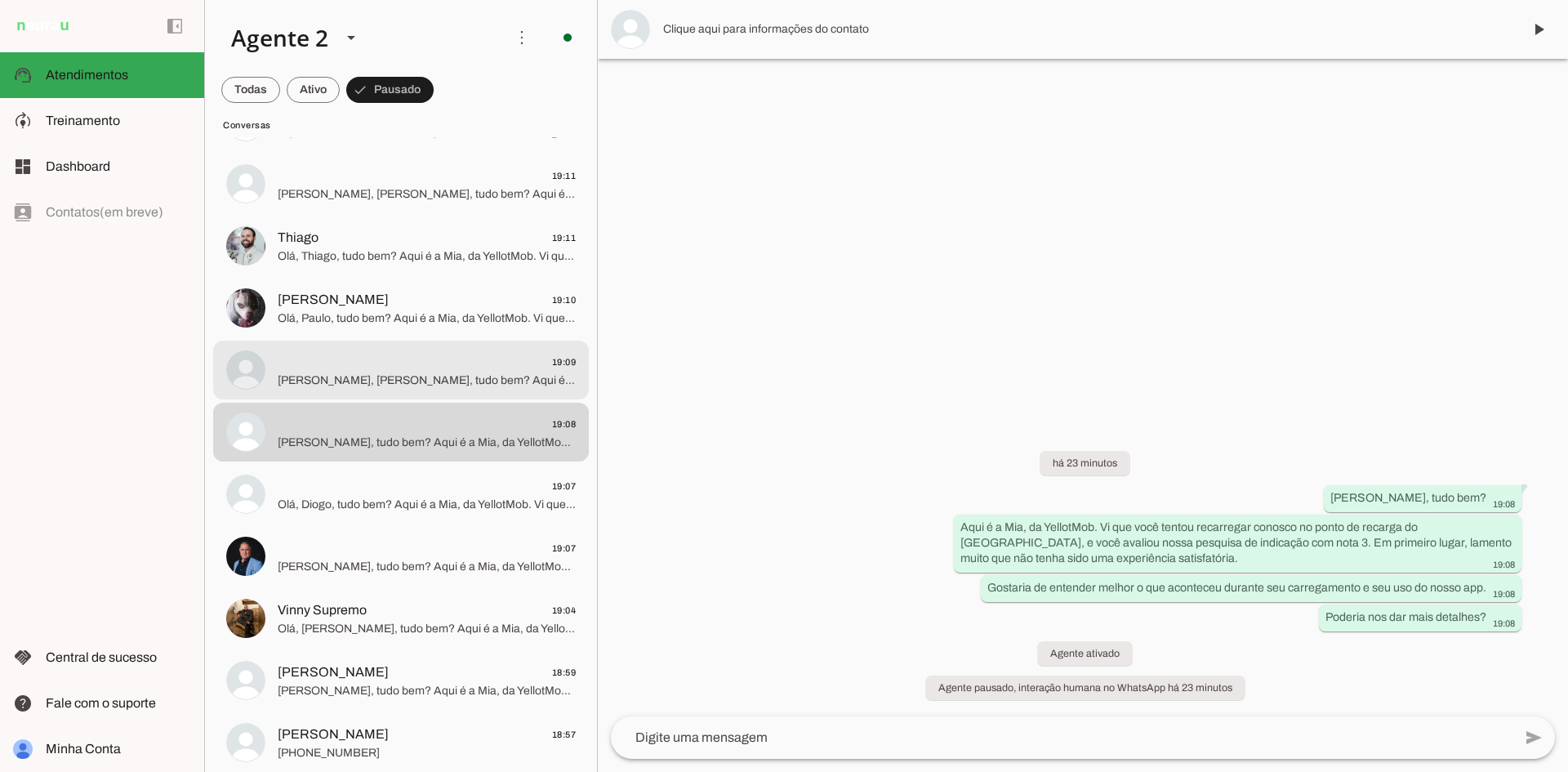
click at [357, 362] on span "19:09" at bounding box center [426, 361] width 298 height 21
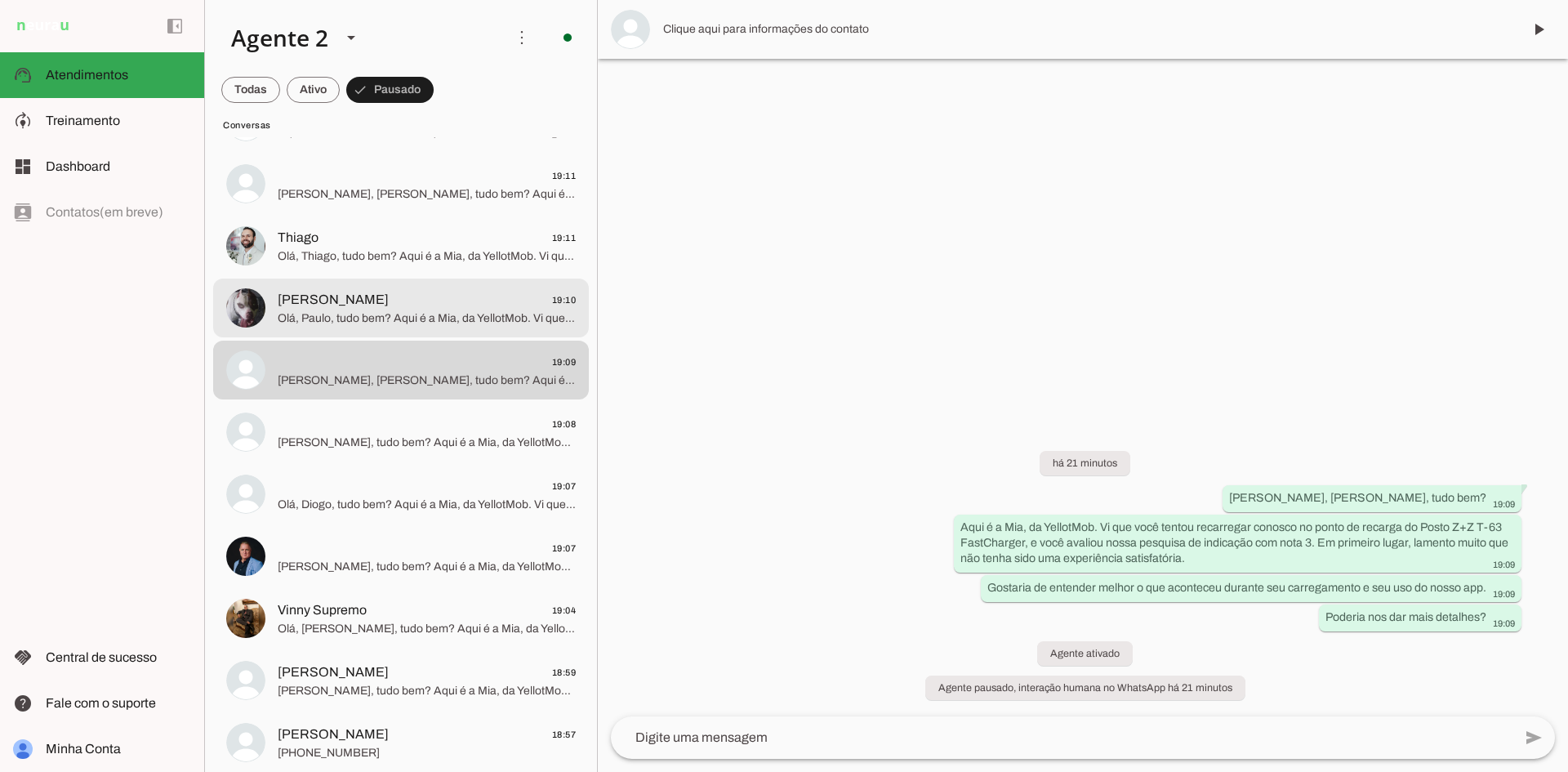
click at [378, 285] on md-item "[PERSON_NAME] 19:10 [PERSON_NAME], tudo bem? Aqui é a Mia, da YellotMob. Vi que…" at bounding box center [401, 308] width 376 height 59
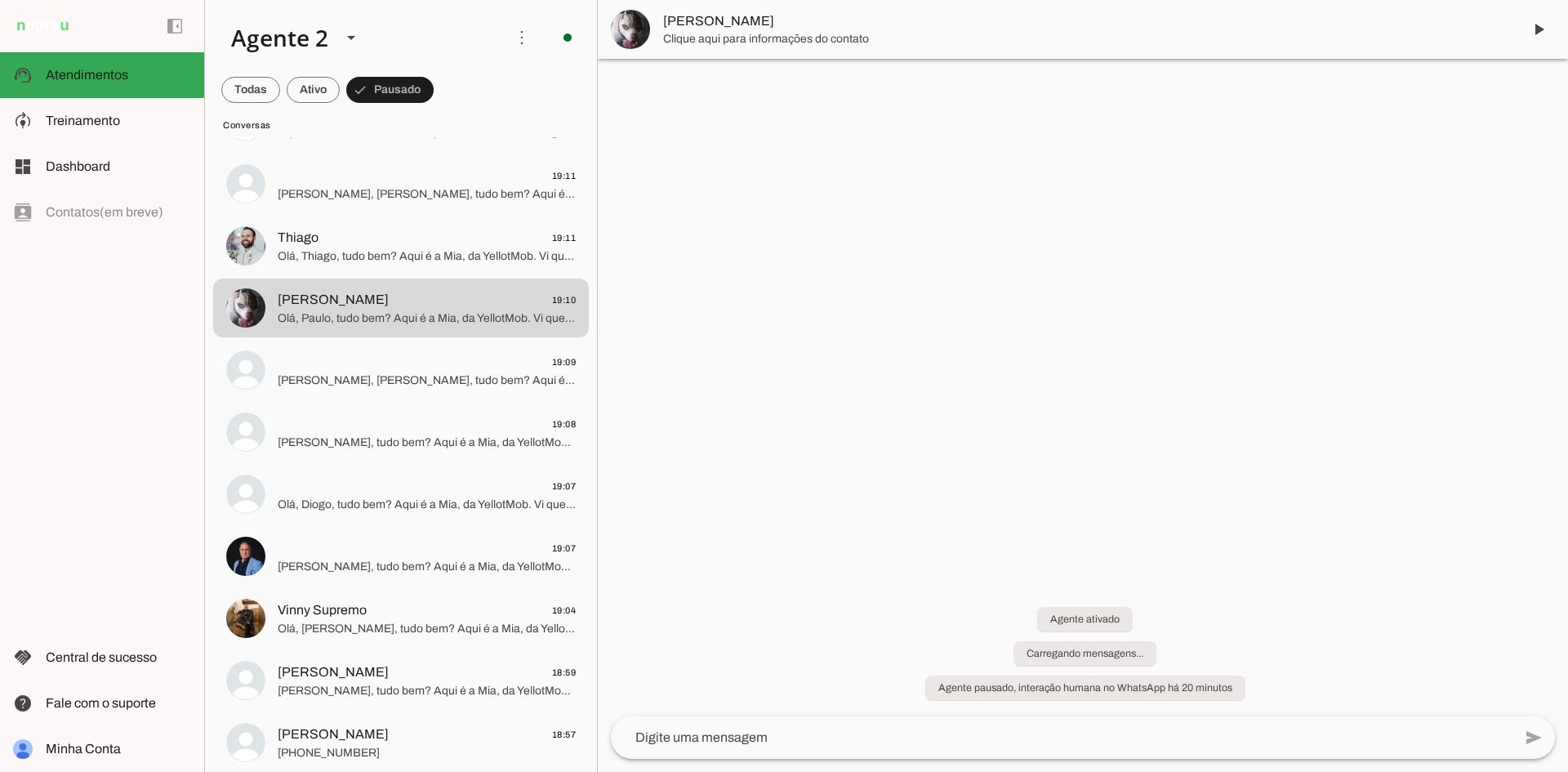
scroll to position [1110, 0]
click at [391, 234] on span "Thiago 19:11" at bounding box center [426, 238] width 298 height 21
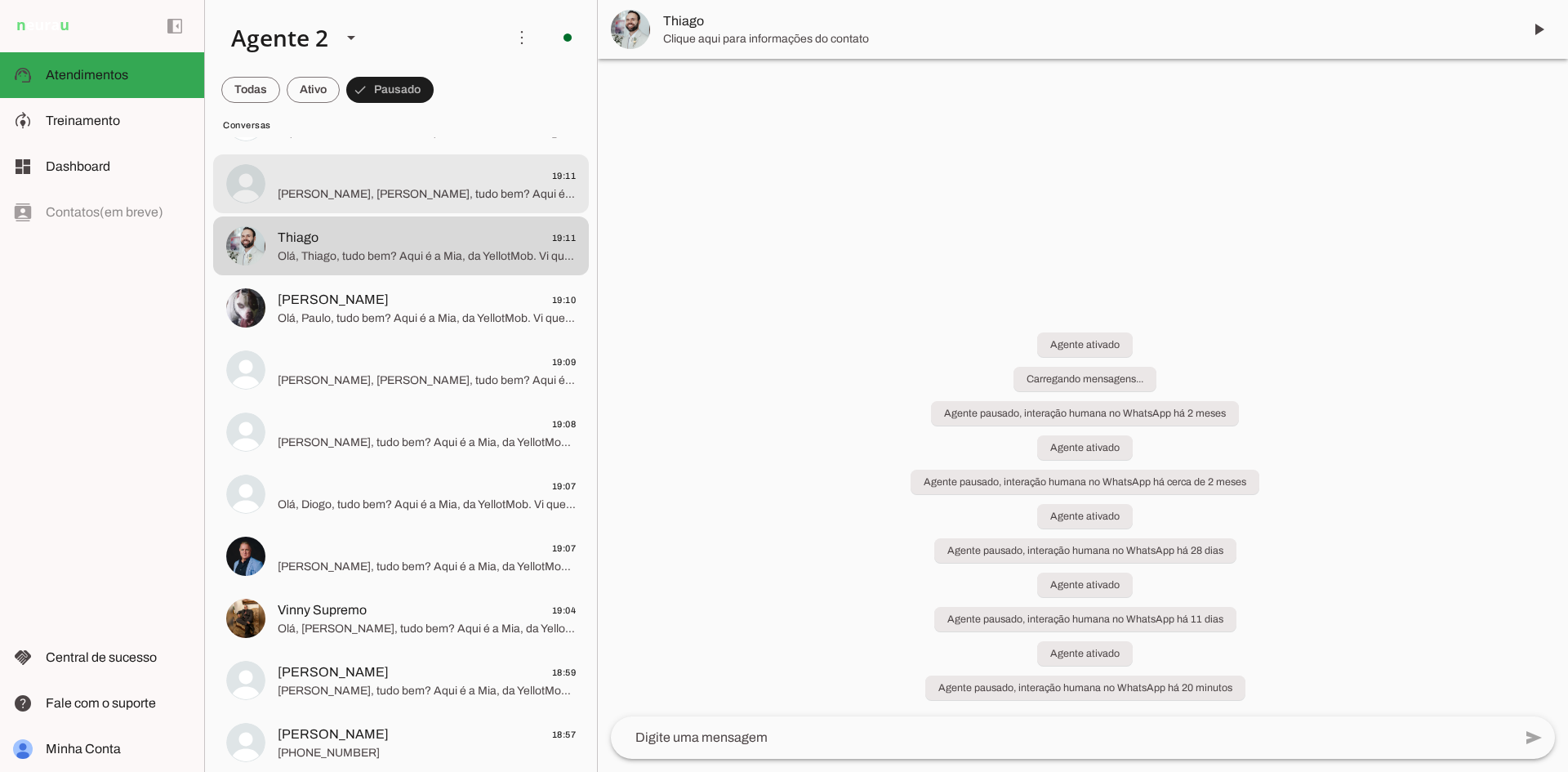
click at [399, 188] on span "[PERSON_NAME], [PERSON_NAME], tudo bem? Aqui é a Mia, da YellotMob. Vi que você…" at bounding box center [426, 194] width 298 height 16
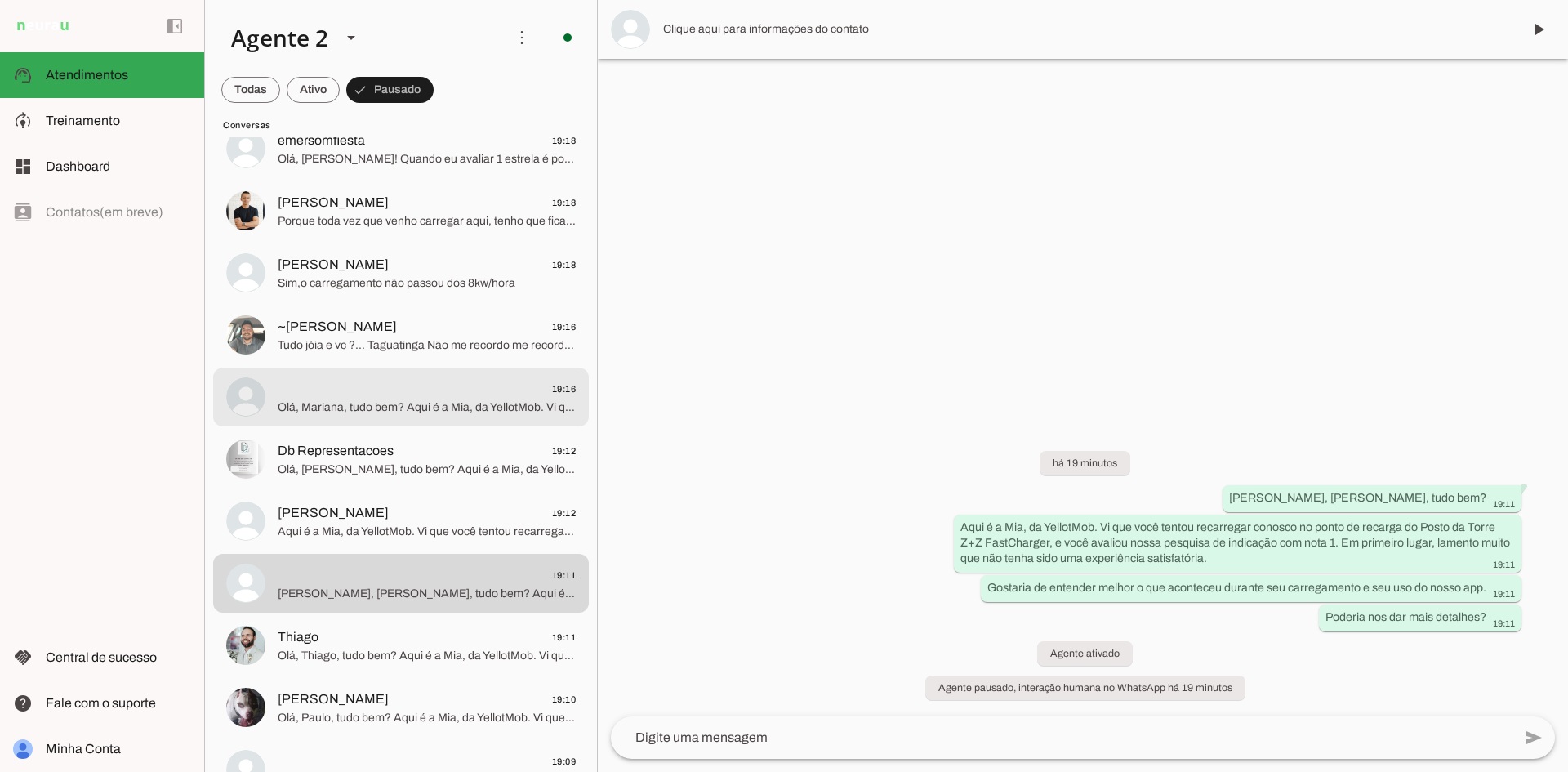
scroll to position [541, 0]
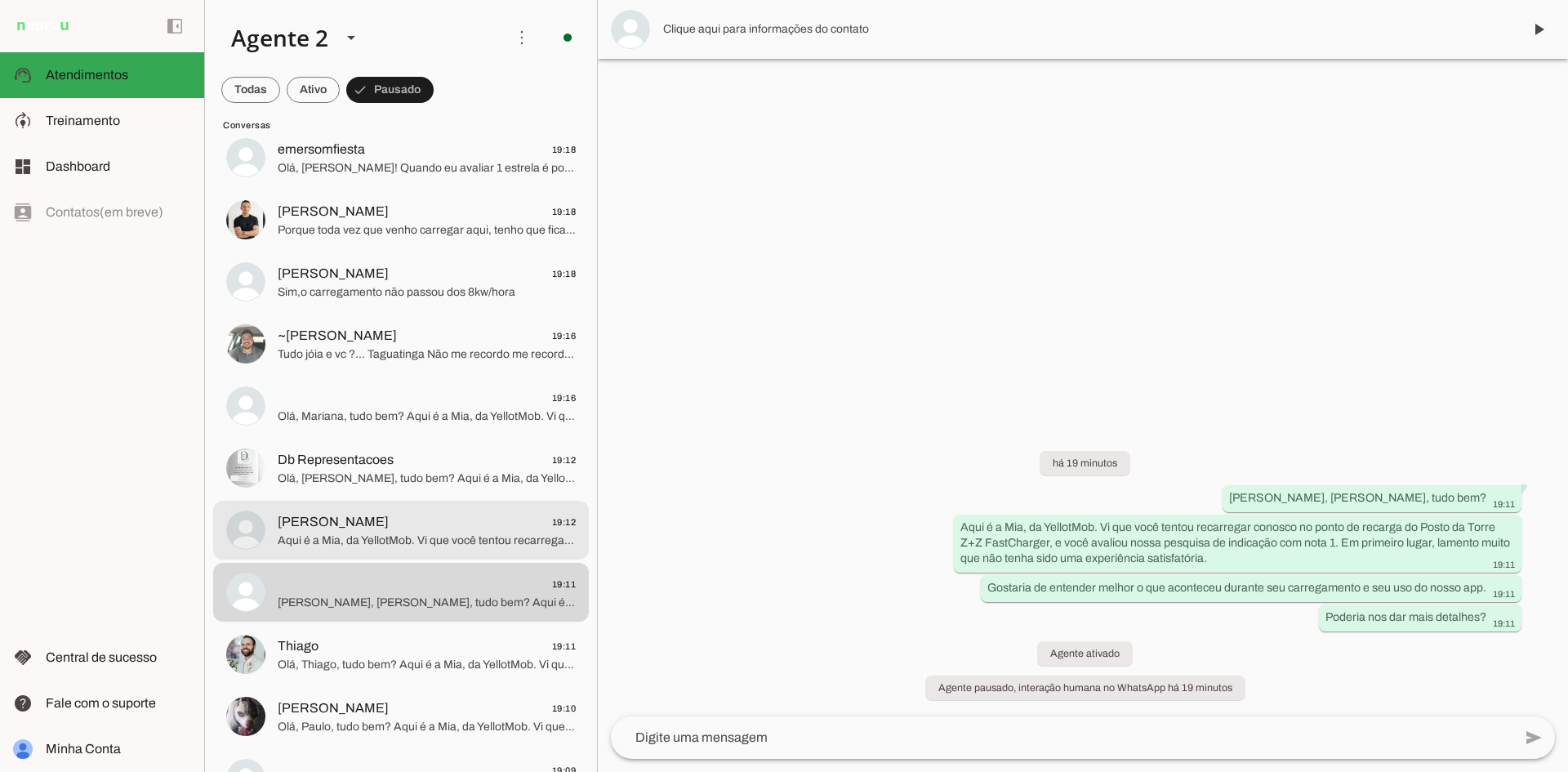
click at [301, 515] on span "[PERSON_NAME]" at bounding box center [333, 522] width 111 height 20
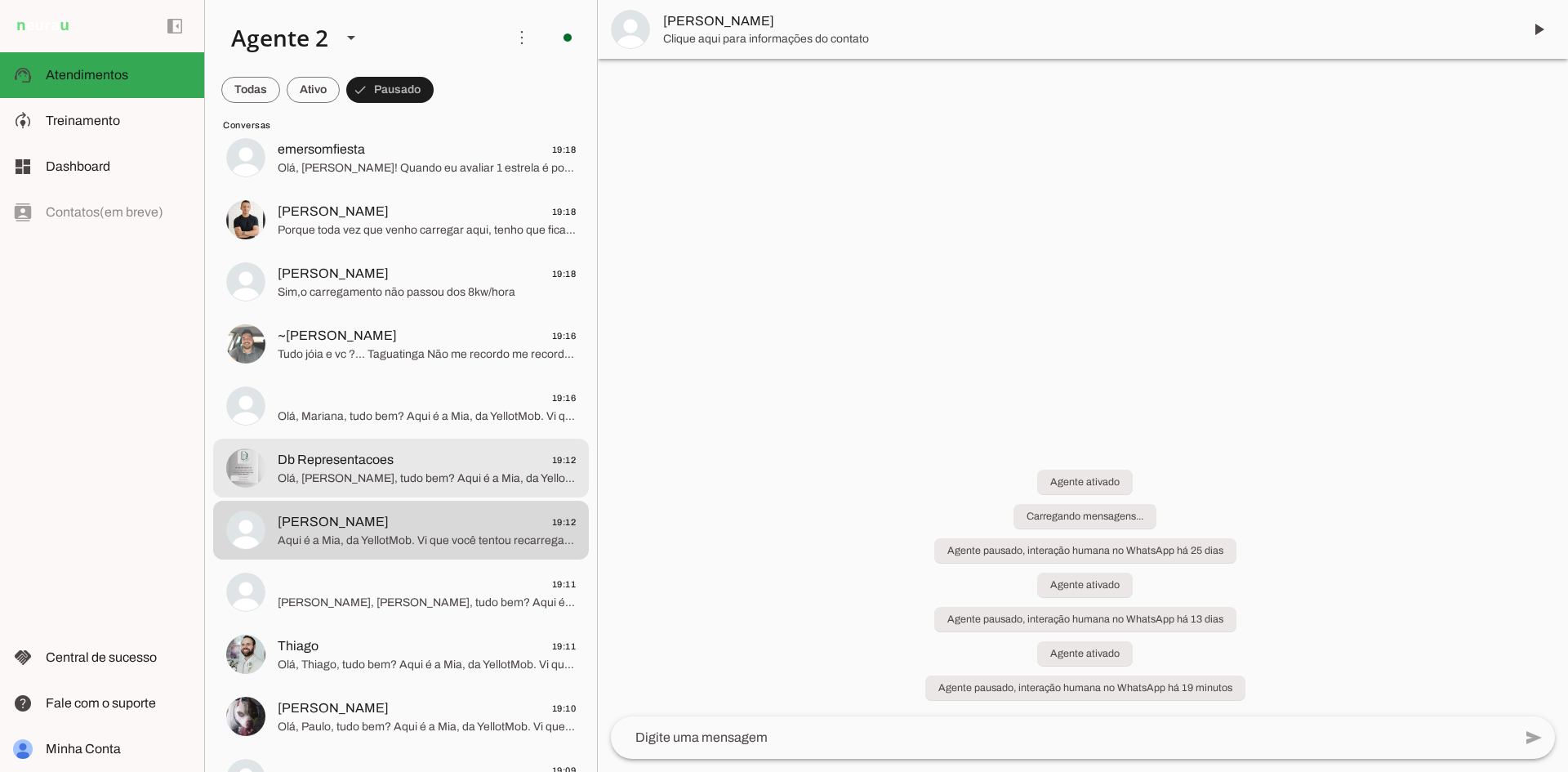
click at [389, 456] on span "Db Representacoes" at bounding box center [335, 460] width 116 height 20
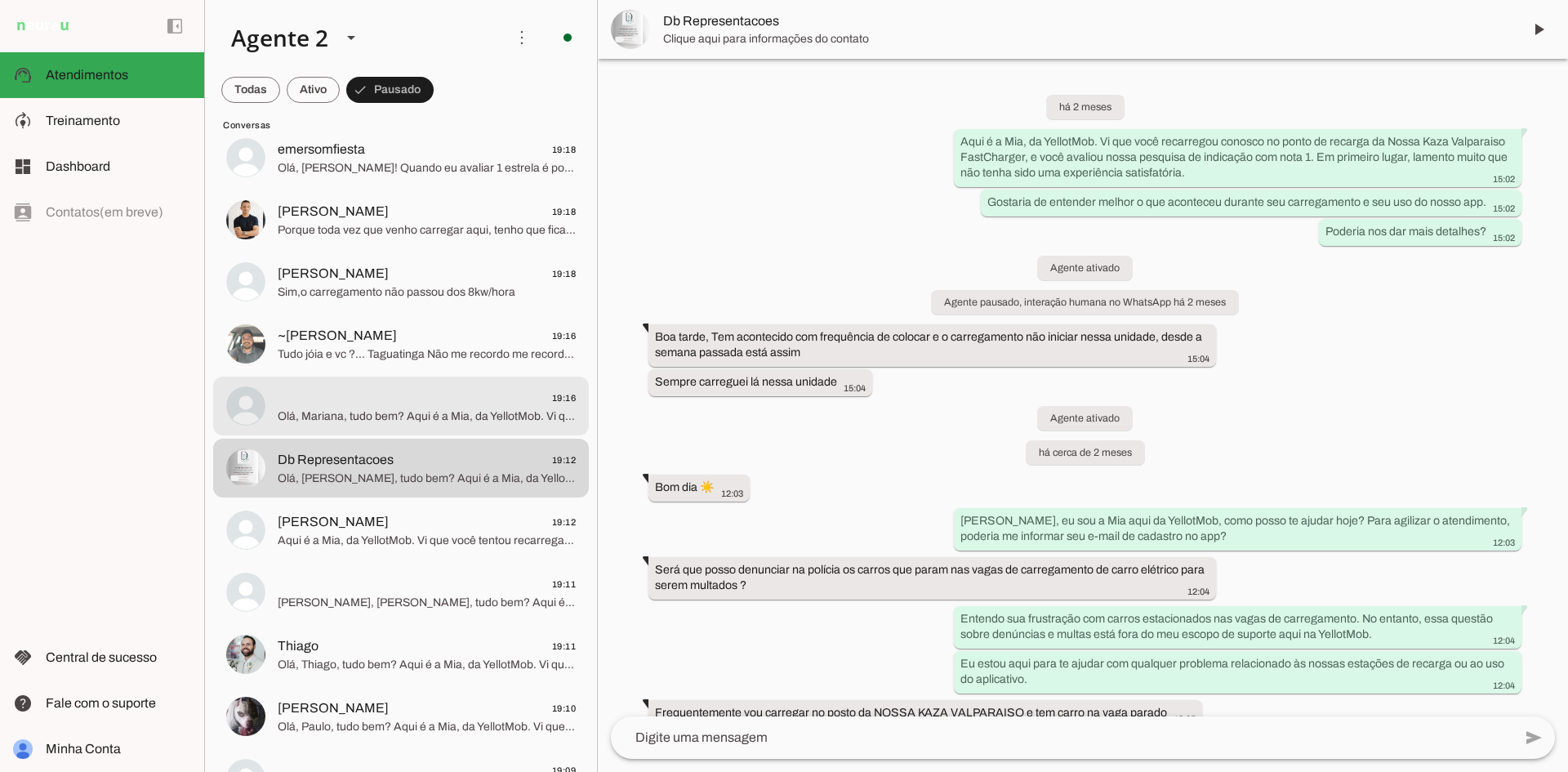
click at [411, 406] on span "19:16" at bounding box center [426, 398] width 298 height 21
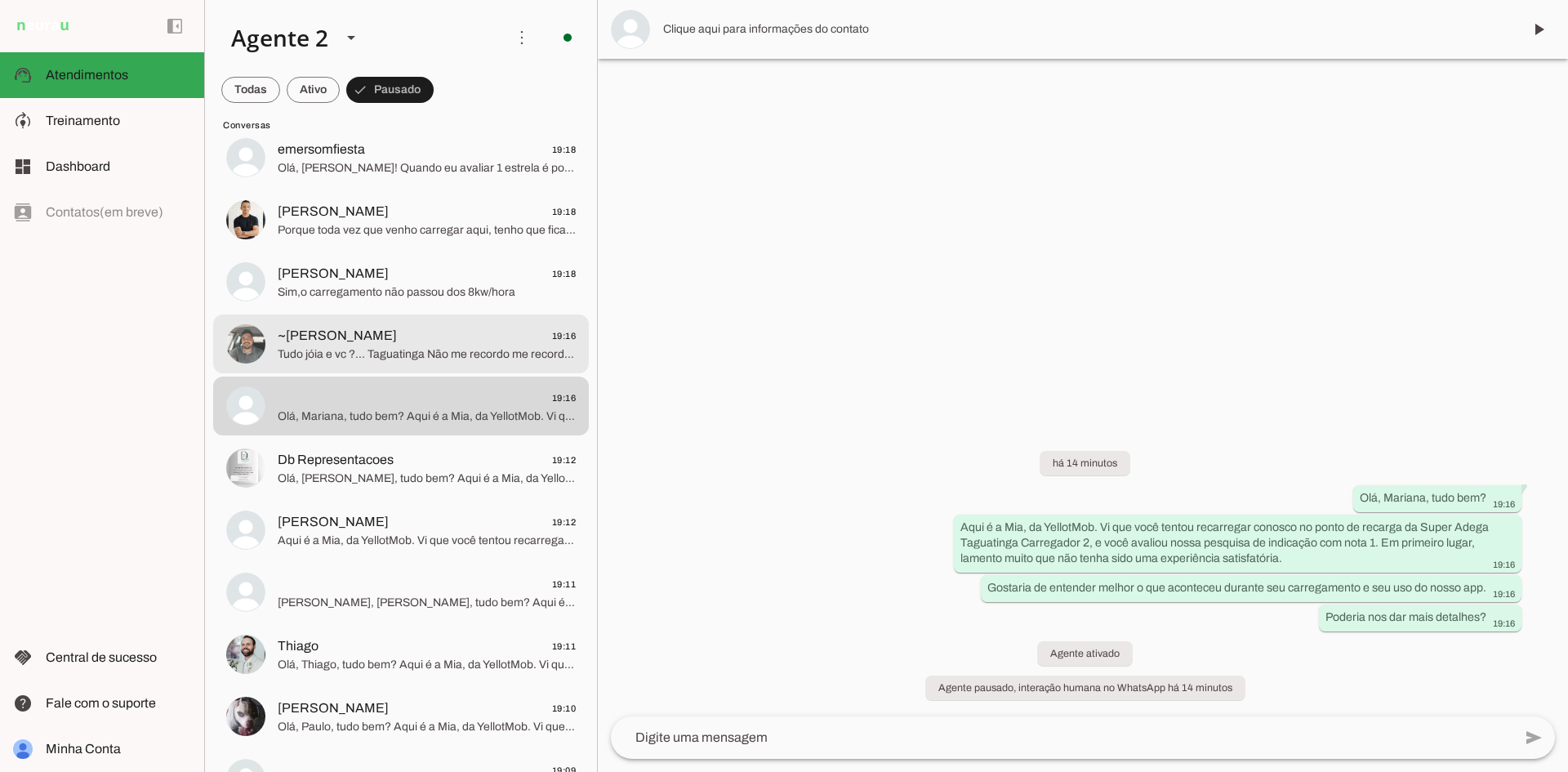
click at [420, 355] on span "Tudo jóia e vc ?... Taguatinga Não me recordo me recordo de ter avaliado a do L…" at bounding box center [426, 354] width 298 height 16
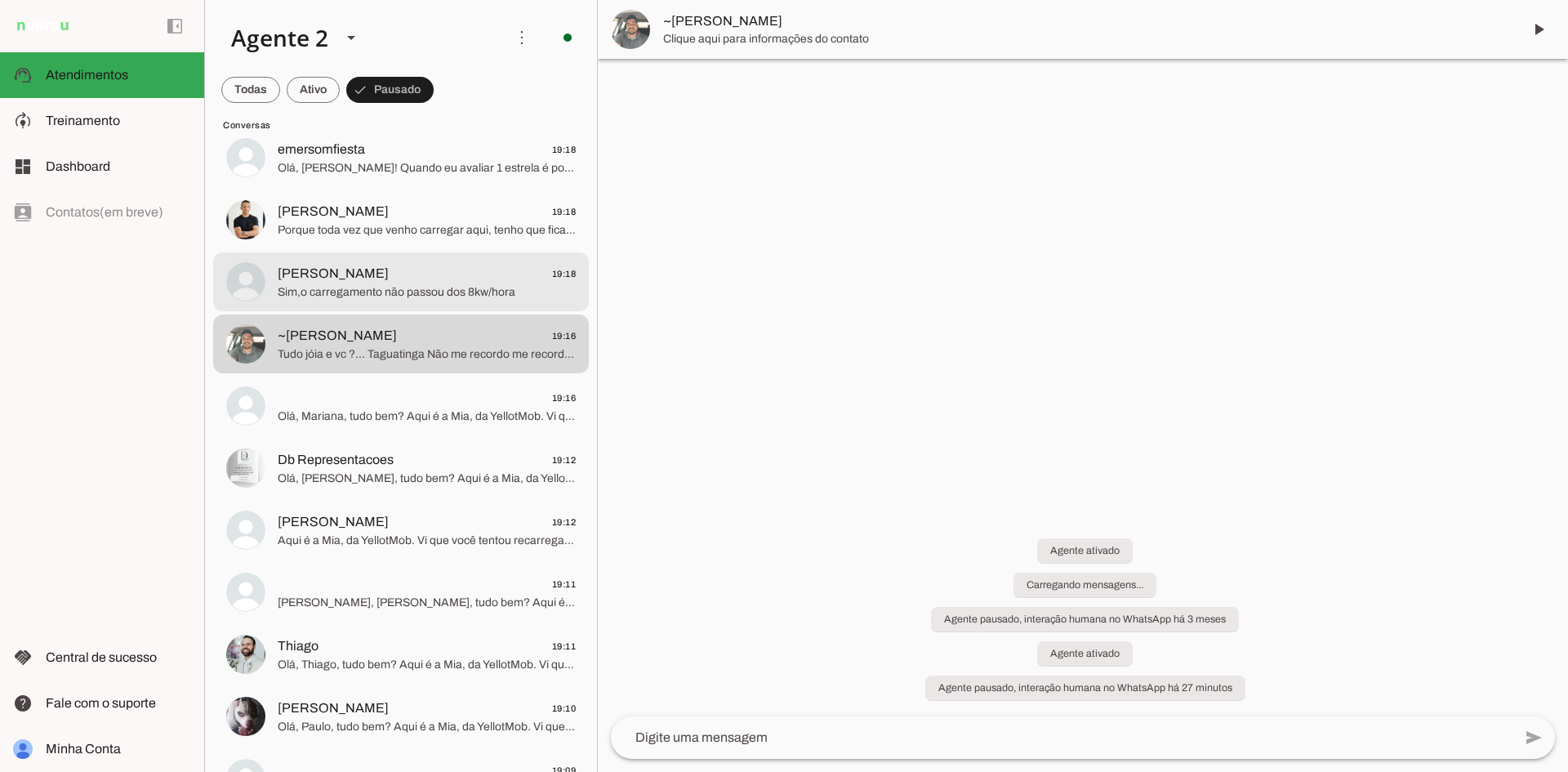
scroll to position [844, 0]
click at [411, 276] on span "[PERSON_NAME] 19:18" at bounding box center [426, 274] width 298 height 21
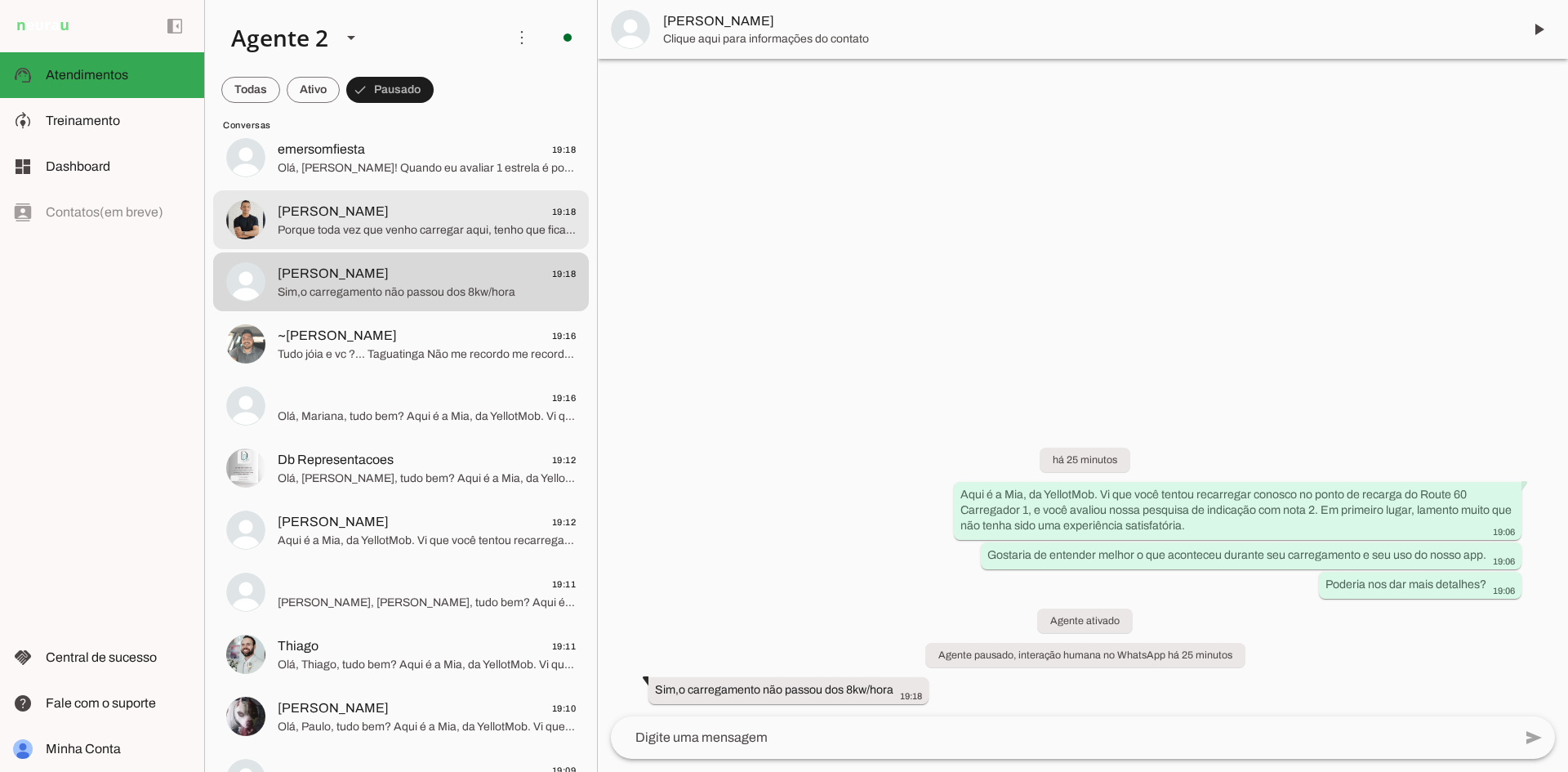
drag, startPoint x: 421, startPoint y: 222, endPoint x: 430, endPoint y: 162, distance: 60.7
click at [421, 222] on span "Porque toda vez que venho carregar aqui, tenho que ficar tentando 2, 3, 4x pra …" at bounding box center [426, 230] width 298 height 16
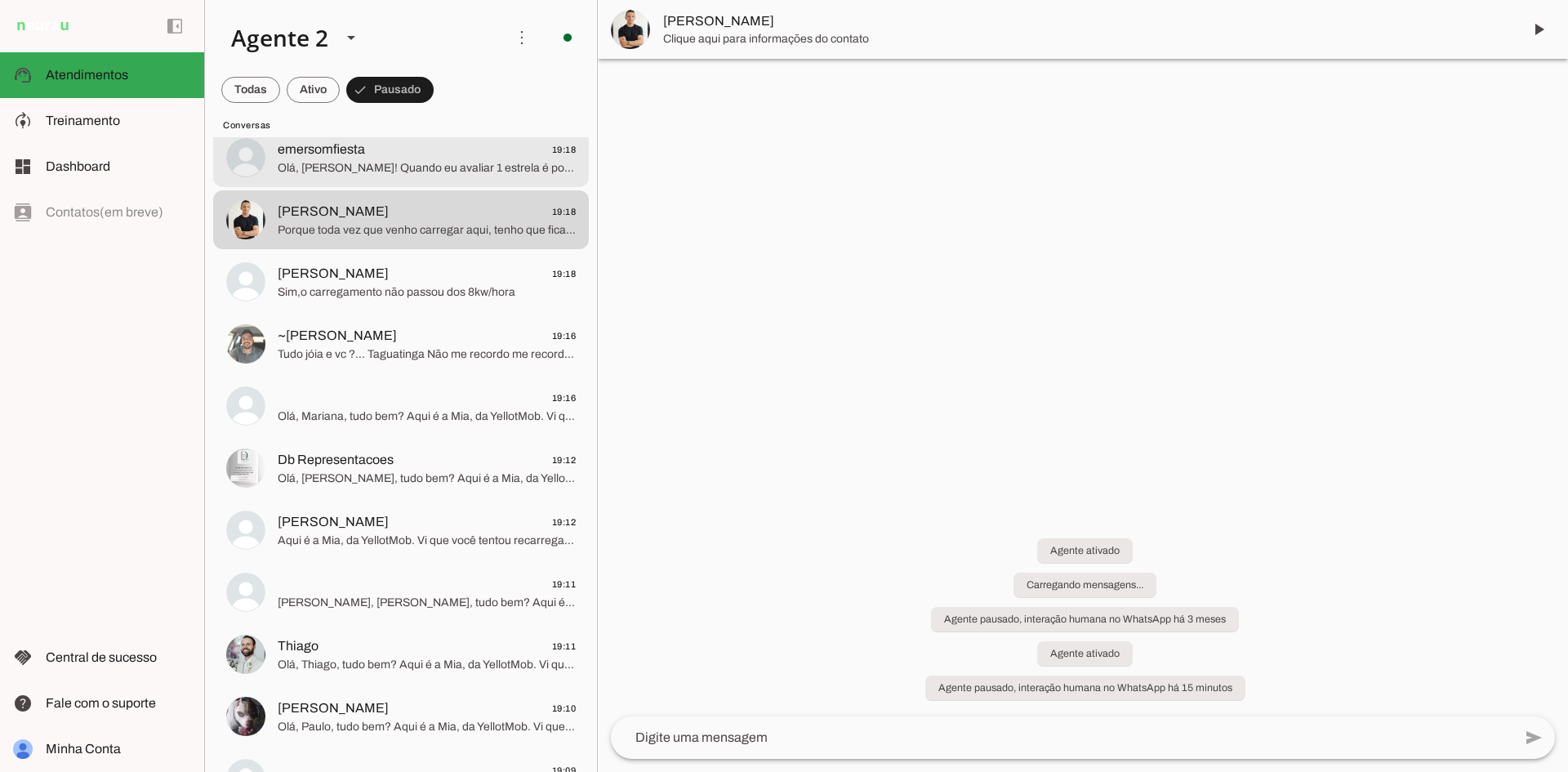
scroll to position [502, 0]
click at [430, 156] on span "emersomfiesta 19:18" at bounding box center [426, 149] width 298 height 21
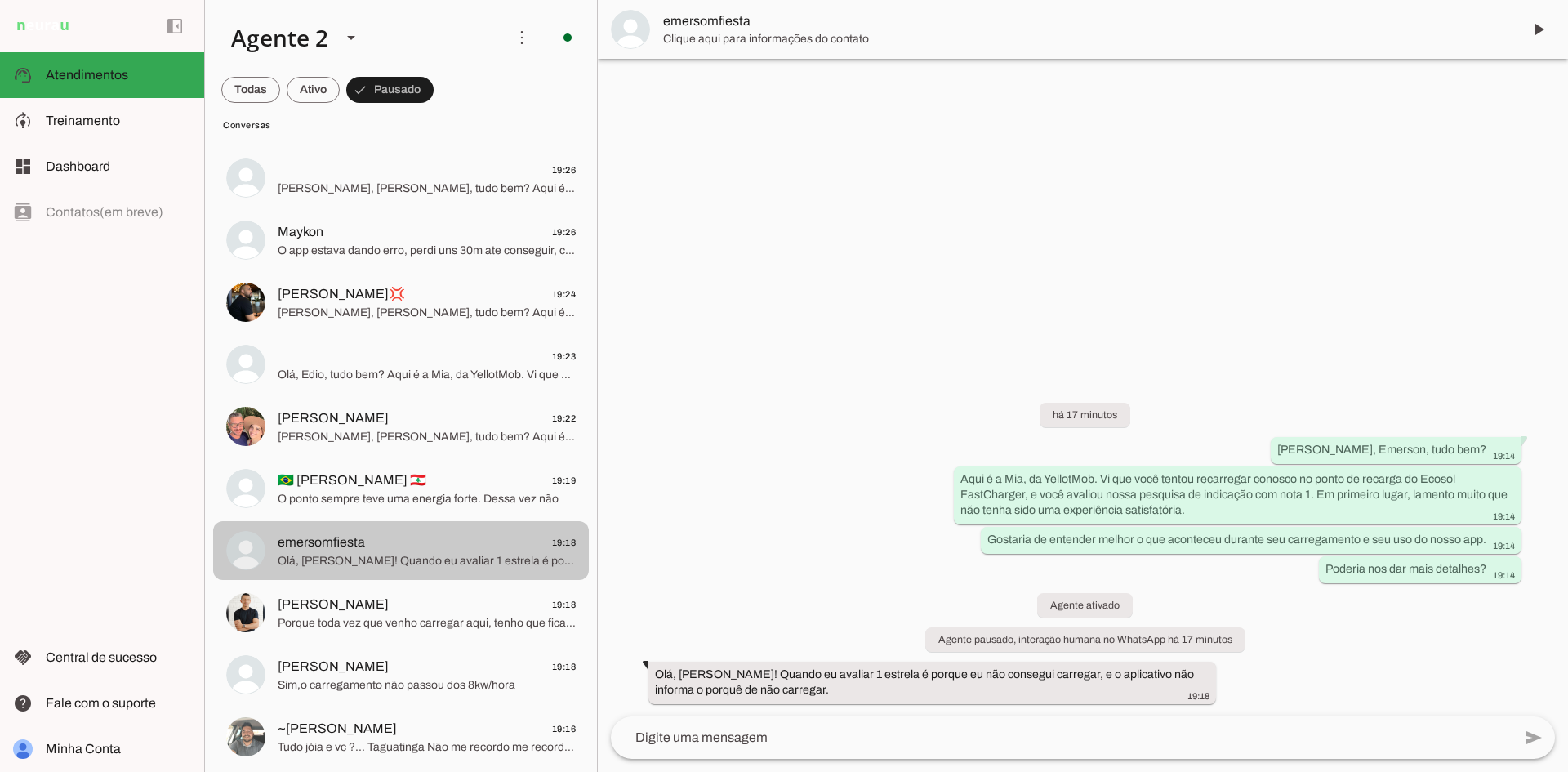
scroll to position [52, 0]
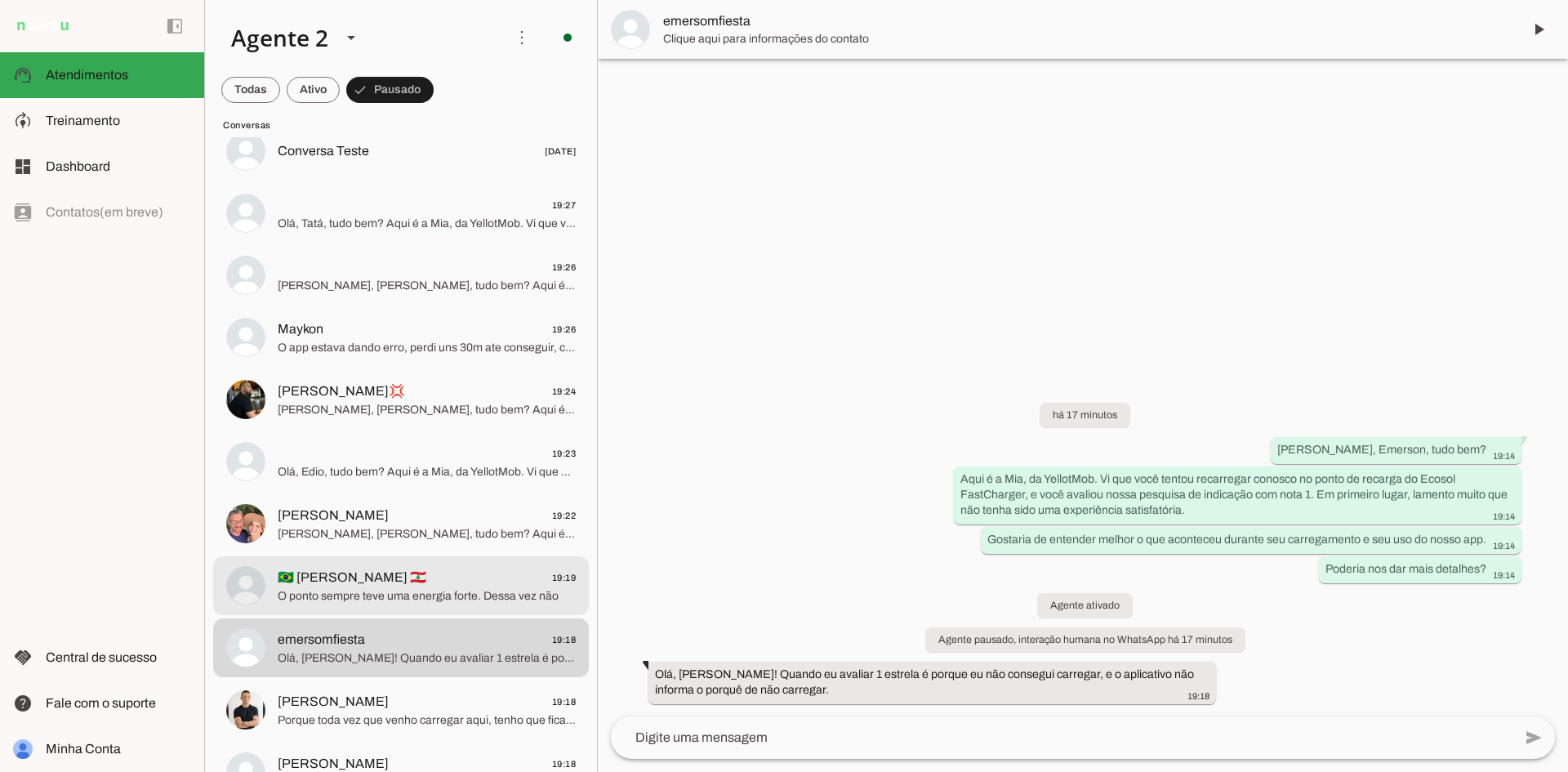
click at [408, 576] on span "🇧🇷 [PERSON_NAME] 🇱🇧 19:19" at bounding box center [426, 577] width 298 height 21
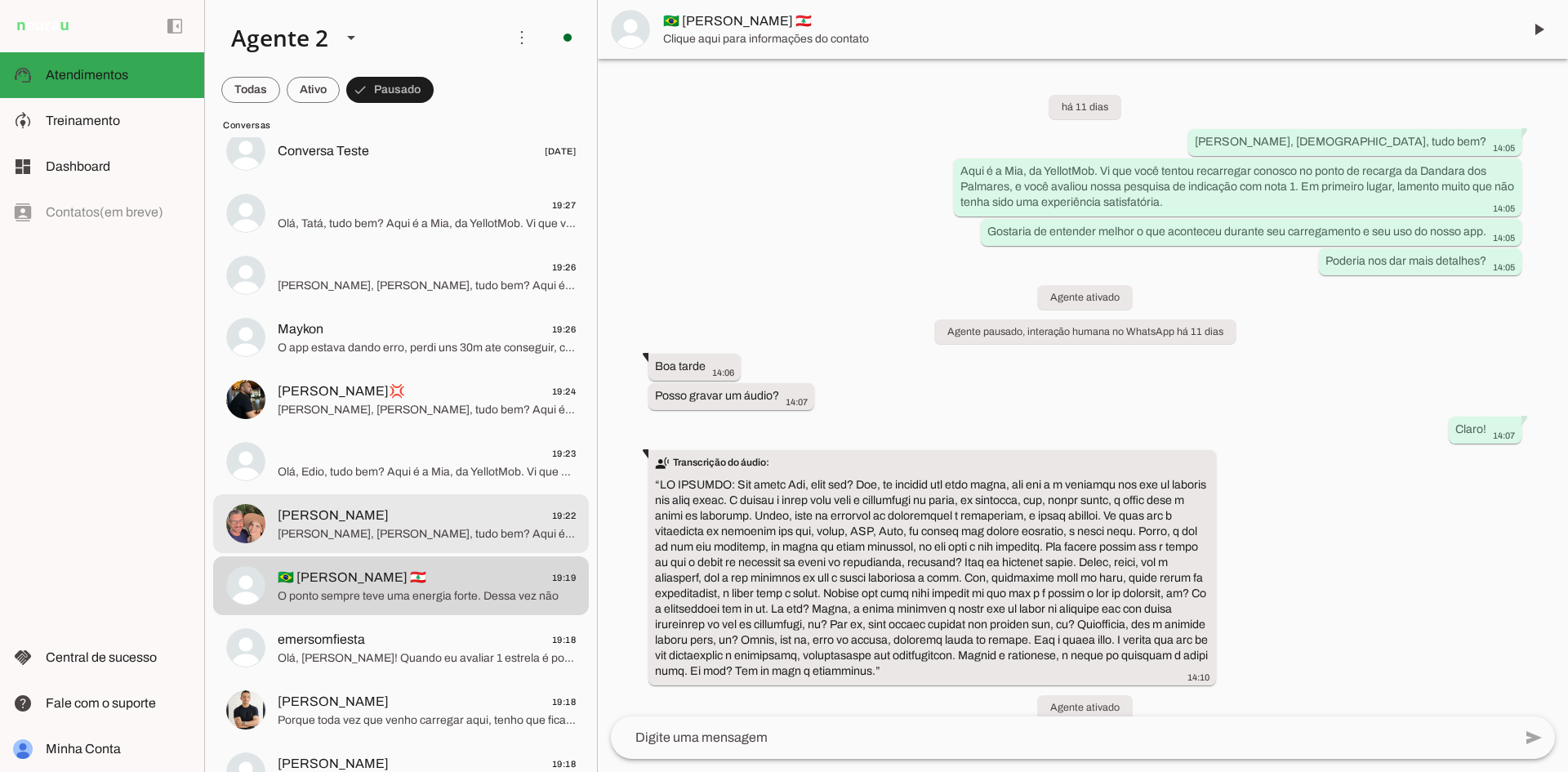
scroll to position [398, 0]
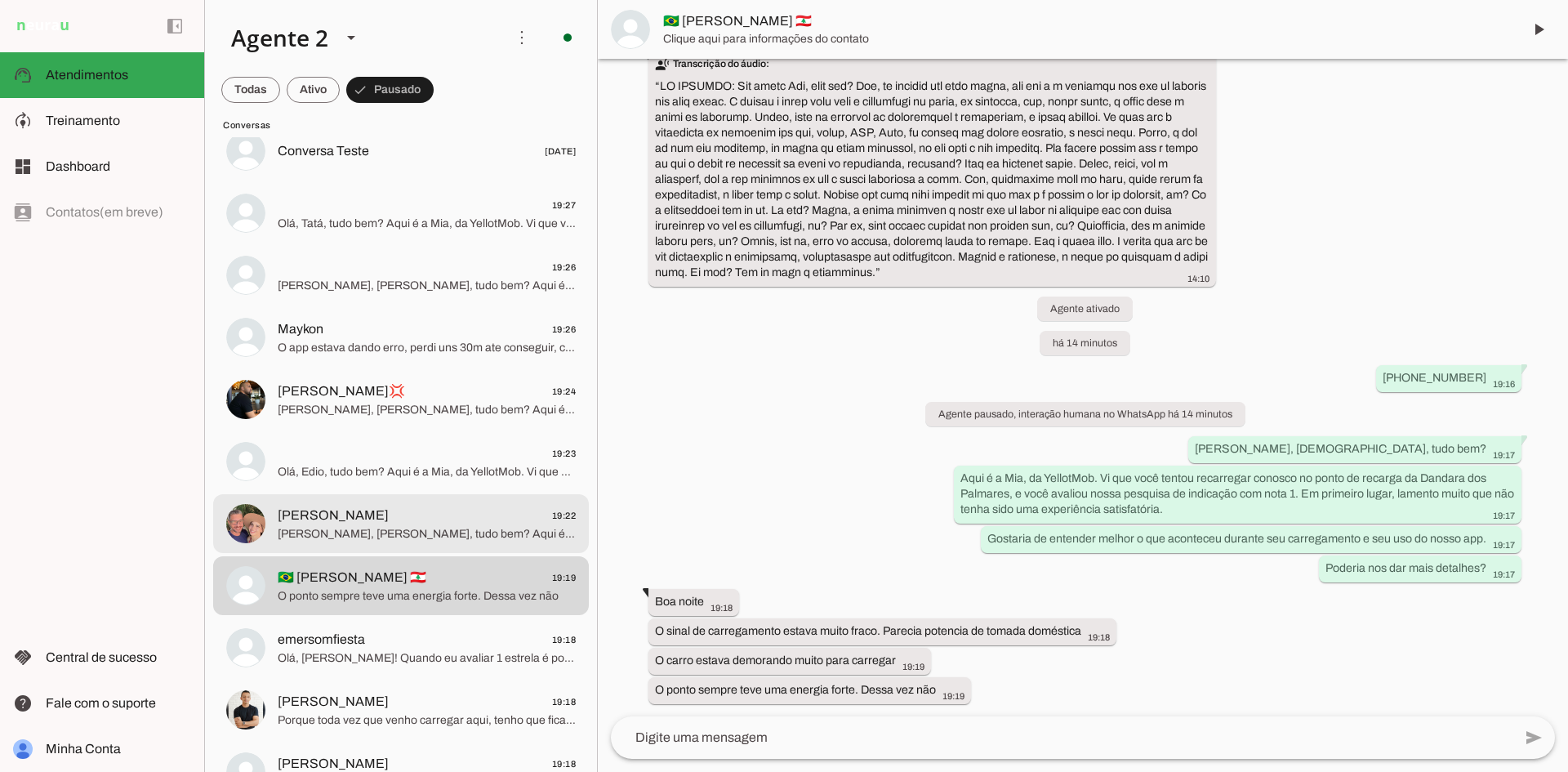
click at [406, 534] on span "[PERSON_NAME], [PERSON_NAME], tudo bem? Aqui é a Mia, da YellotMob. Vi que você…" at bounding box center [426, 534] width 298 height 16
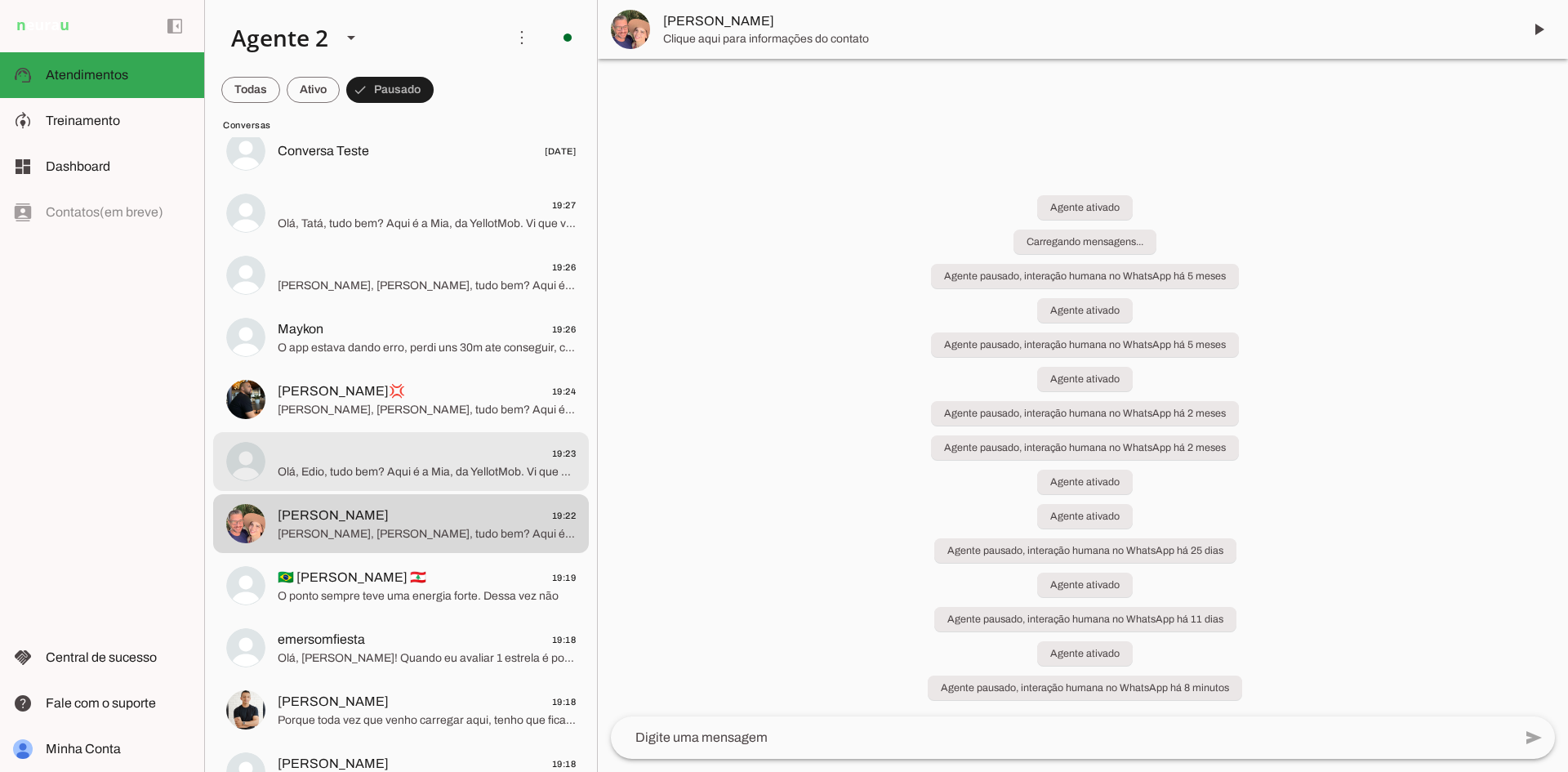
click at [400, 444] on span "19:23" at bounding box center [426, 454] width 298 height 21
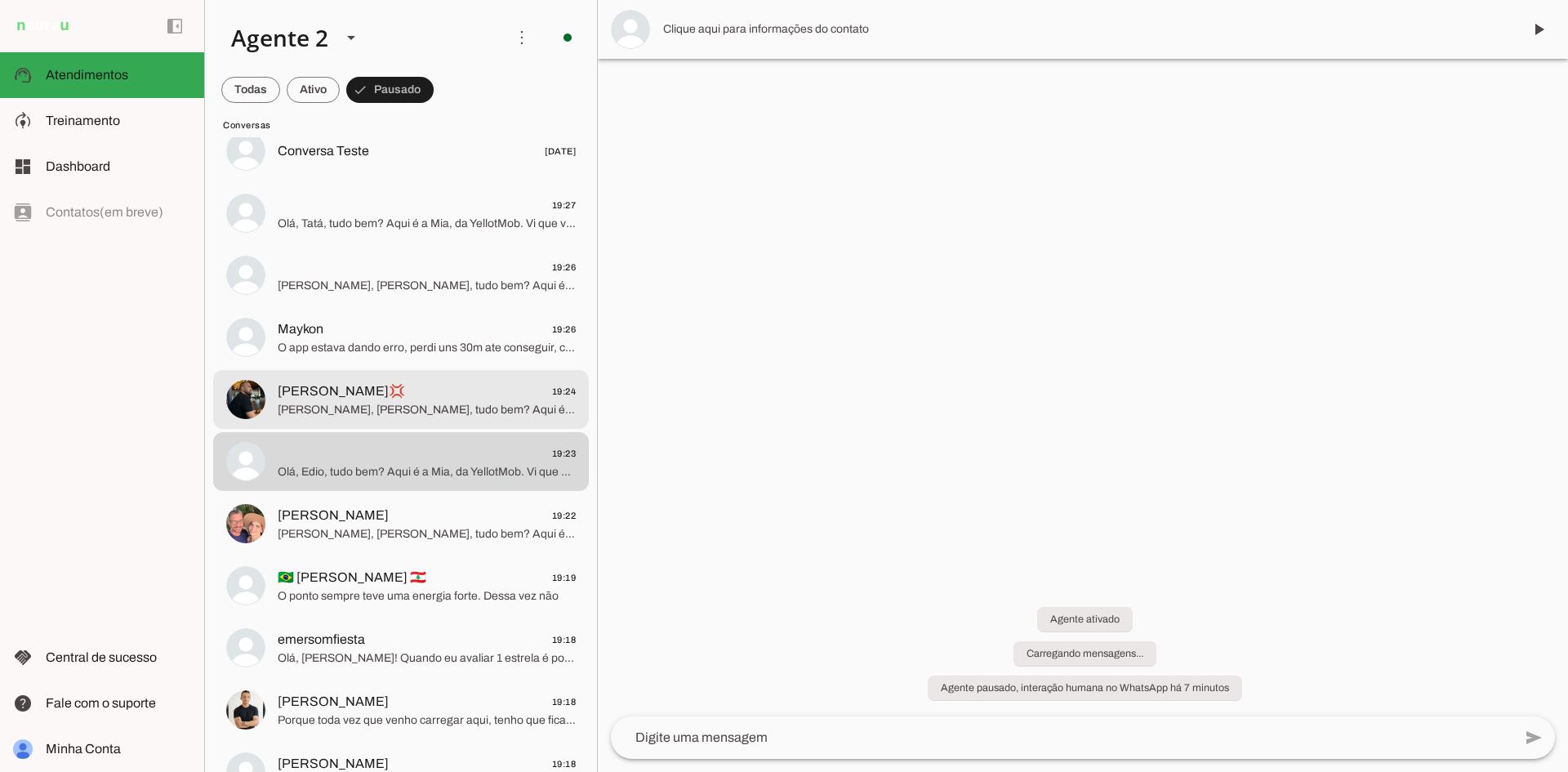
click at [404, 414] on span "[PERSON_NAME], [PERSON_NAME], tudo bem? Aqui é a Mia, da YellotMob. Vi que você…" at bounding box center [426, 410] width 298 height 16
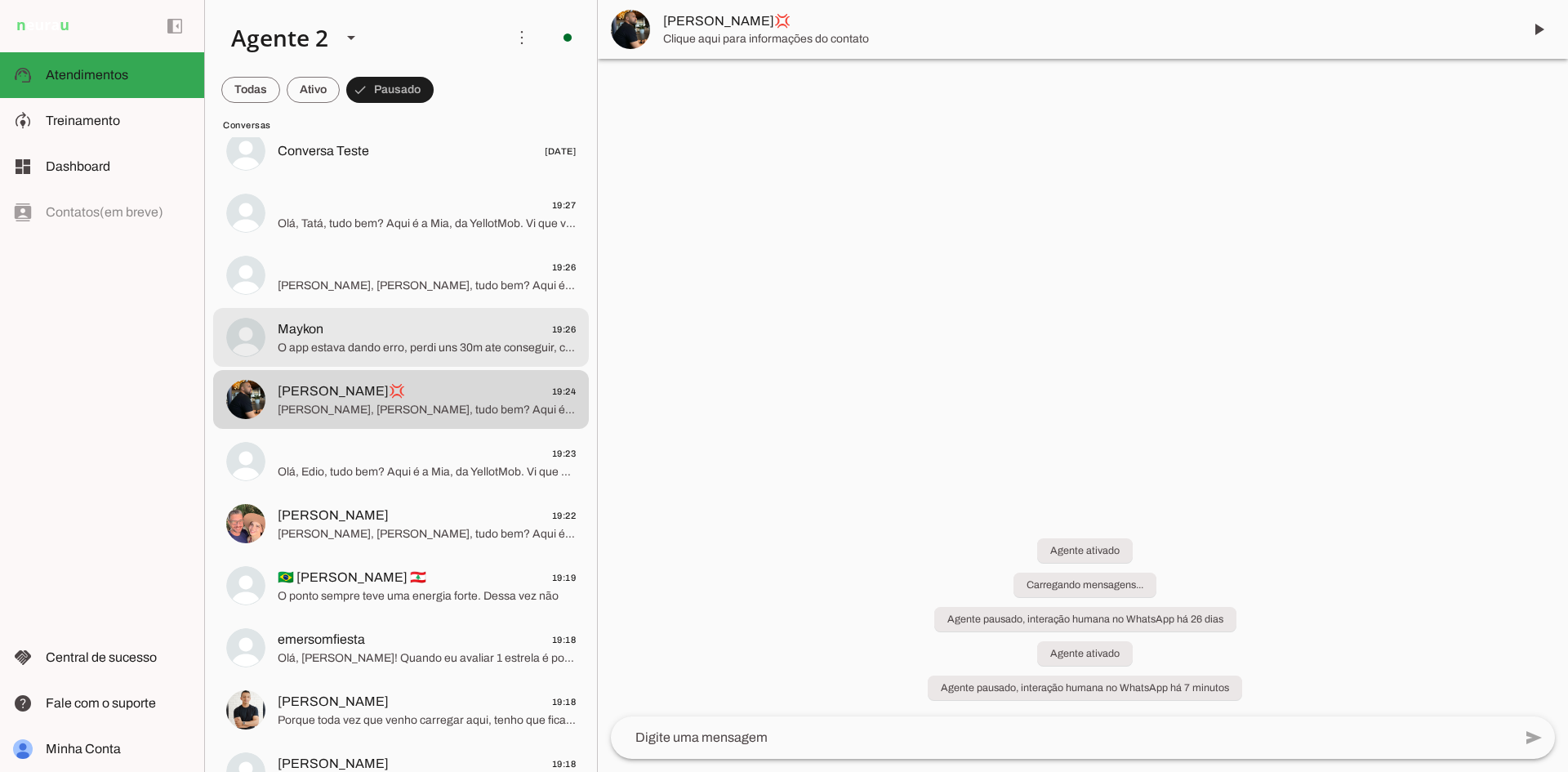
click at [397, 335] on span "Maykon 19:26" at bounding box center [426, 329] width 298 height 21
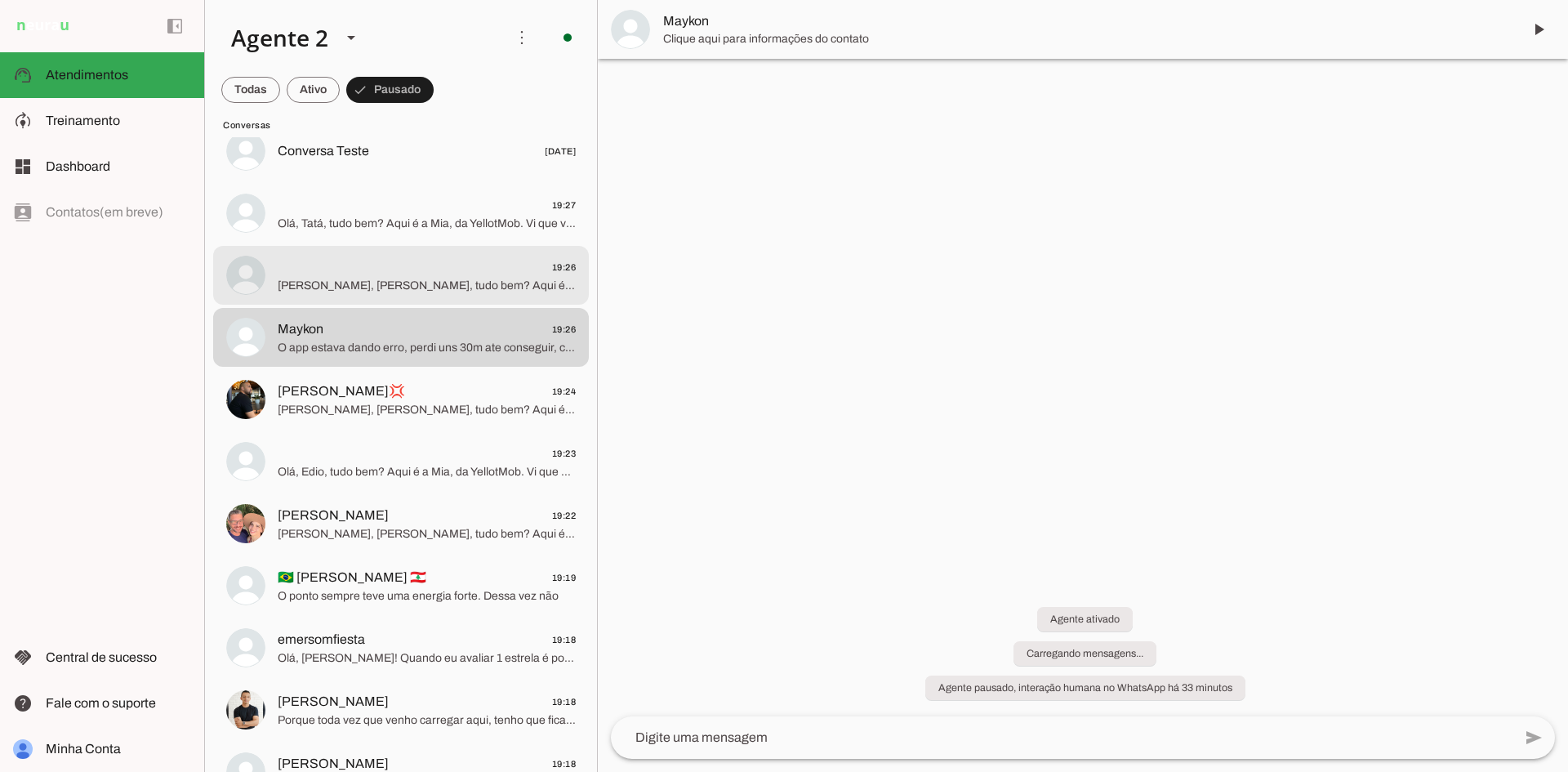
click at [392, 277] on span "[PERSON_NAME], [PERSON_NAME], tudo bem? Aqui é a Mia, da YellotMob. Vi que você…" at bounding box center [426, 285] width 298 height 16
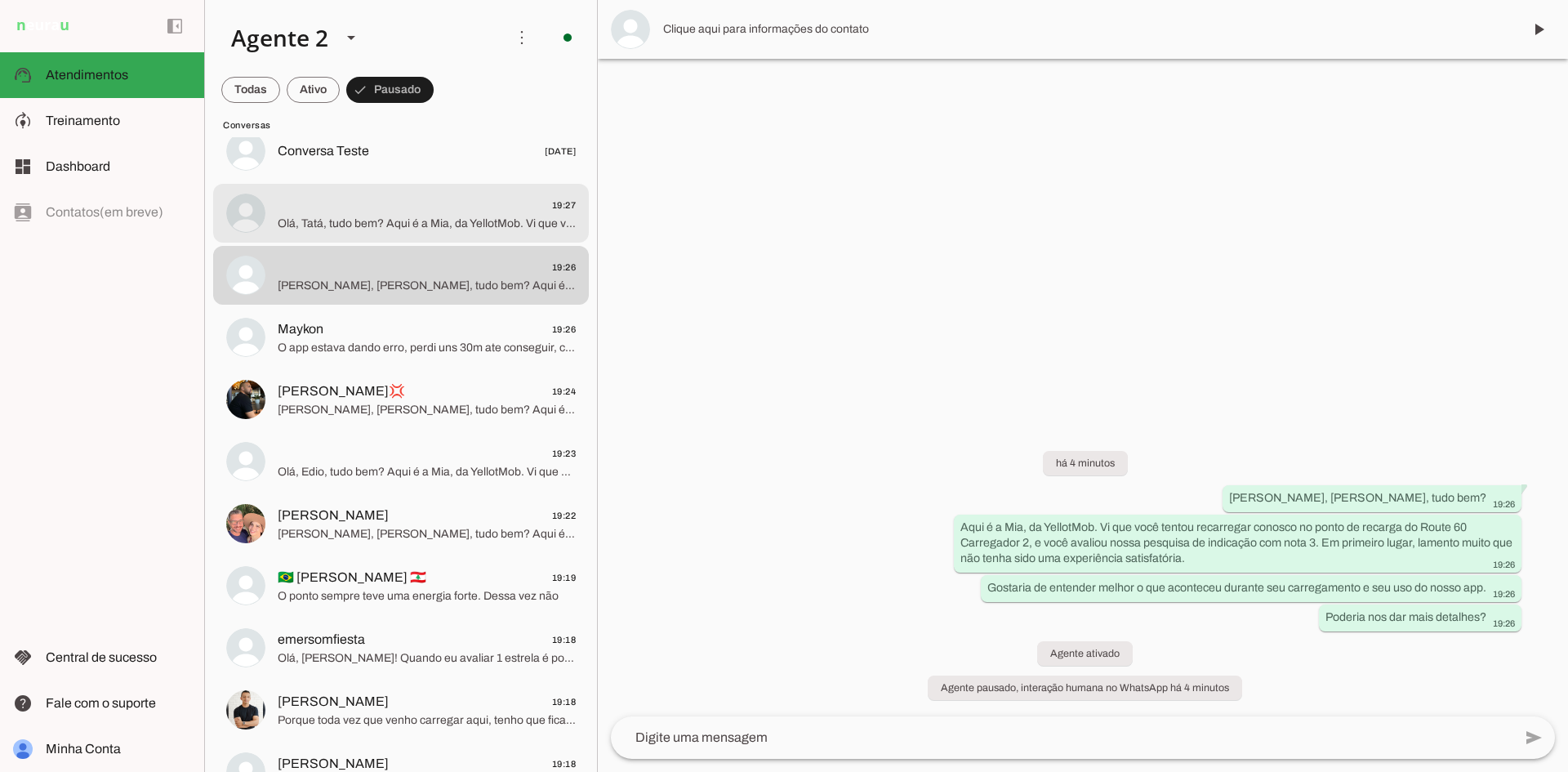
click at [386, 202] on span "19:27" at bounding box center [426, 205] width 298 height 21
